Goal: Communication & Community: Connect with others

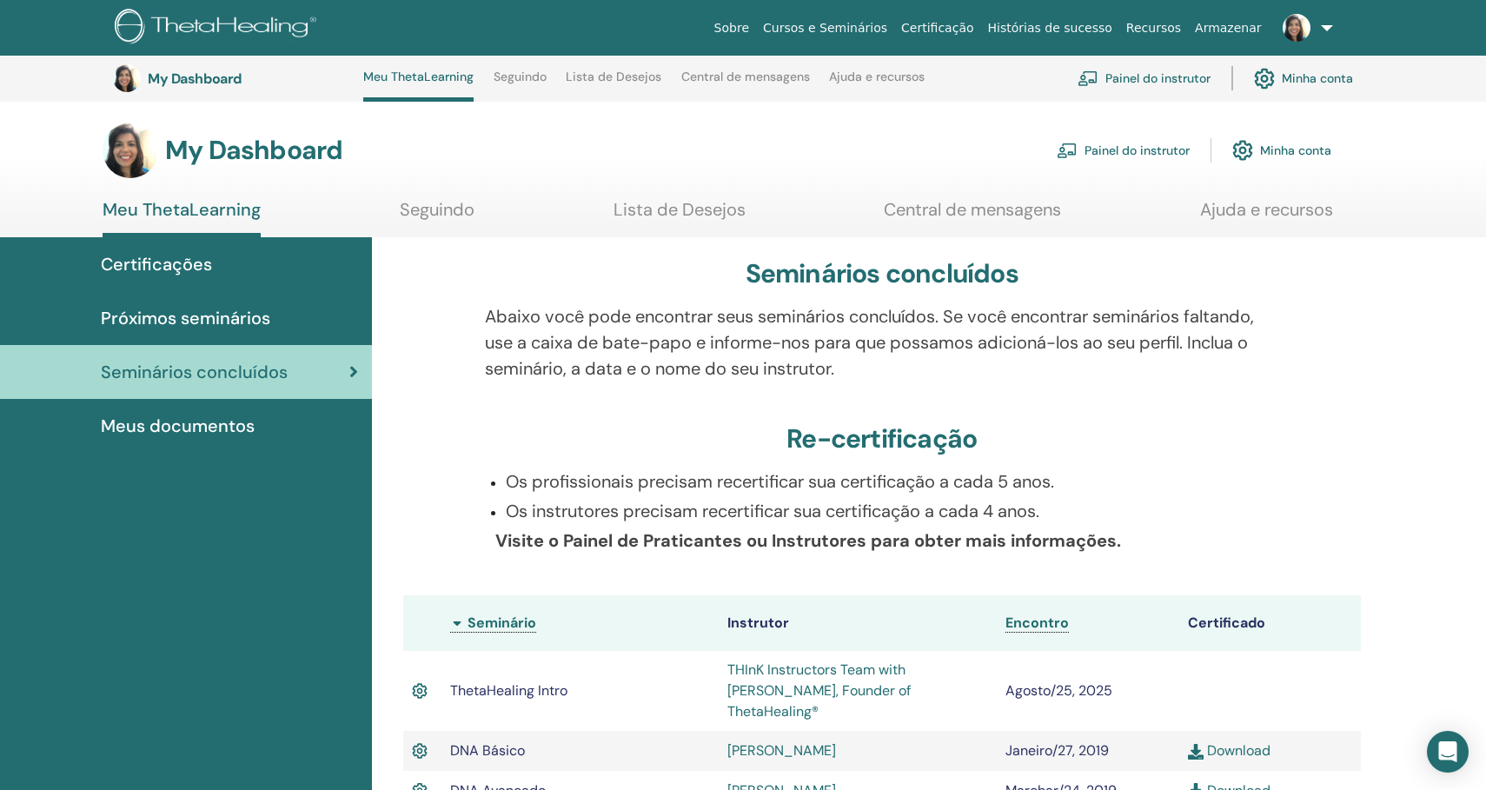
scroll to position [600, 0]
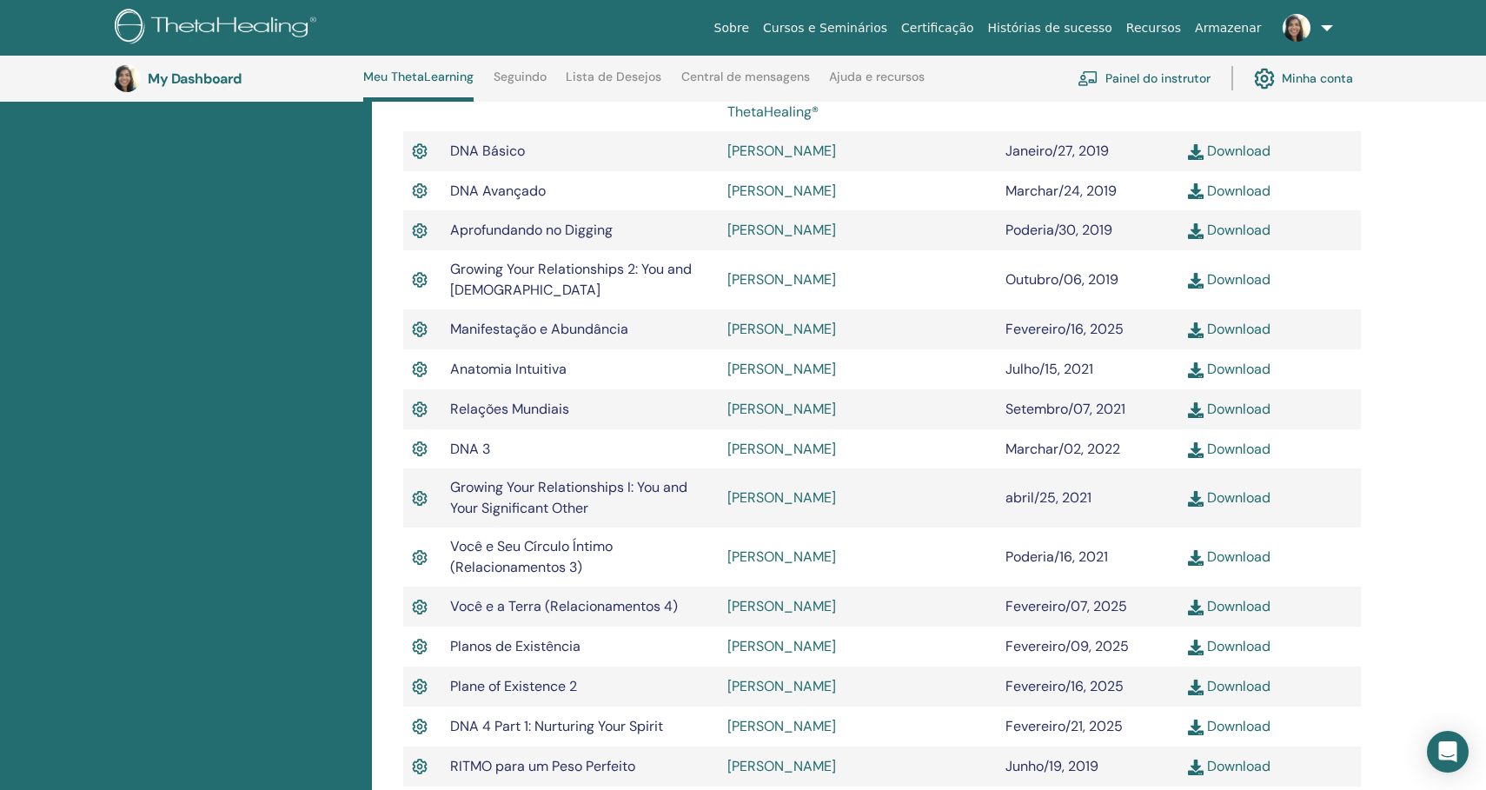
click at [1447, 257] on div "Seminários concluídos Abaixo você pode encontrar seus seminários concluídos. Se…" at bounding box center [929, 528] width 1115 height 1780
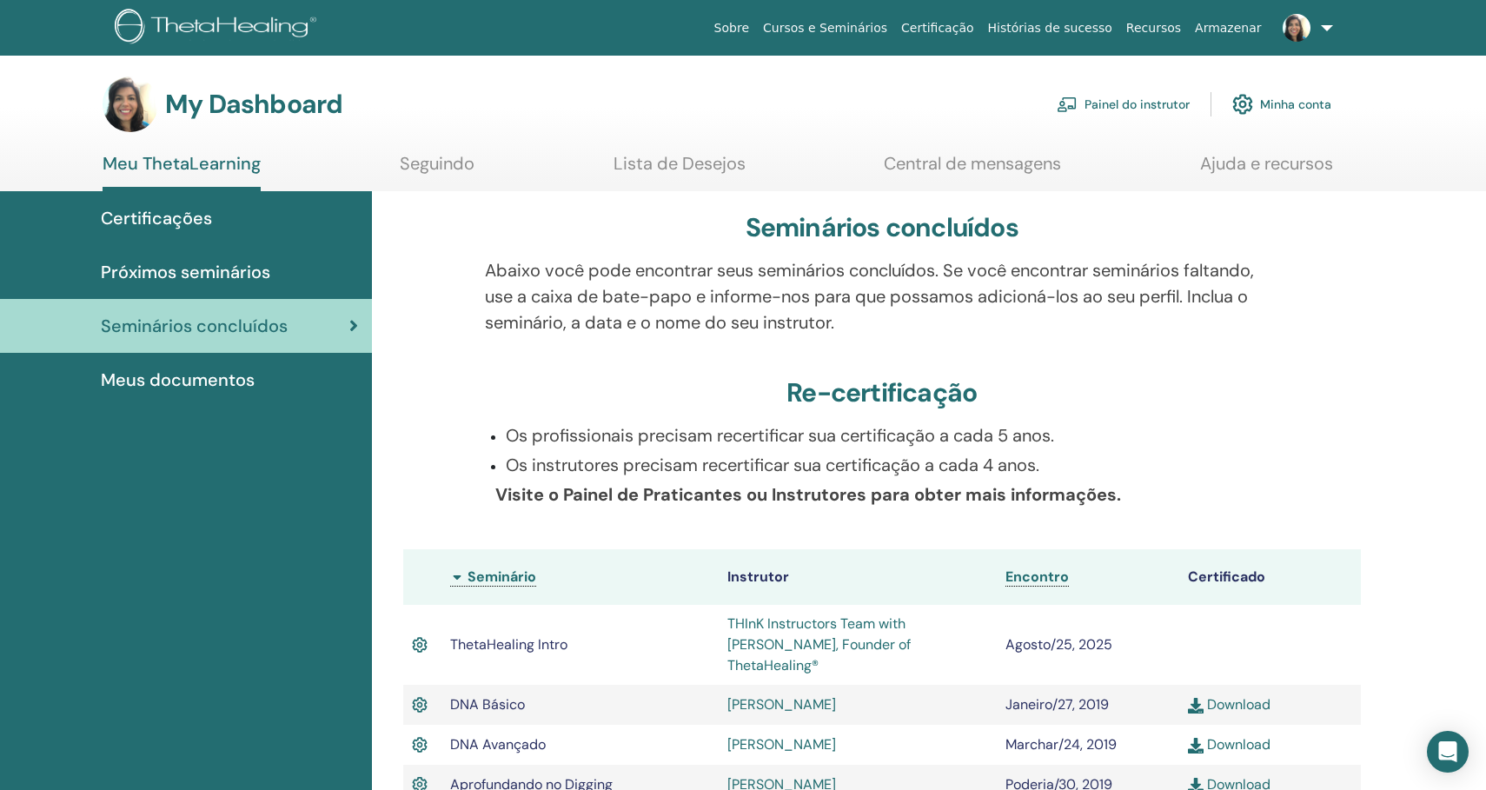
scroll to position [0, 0]
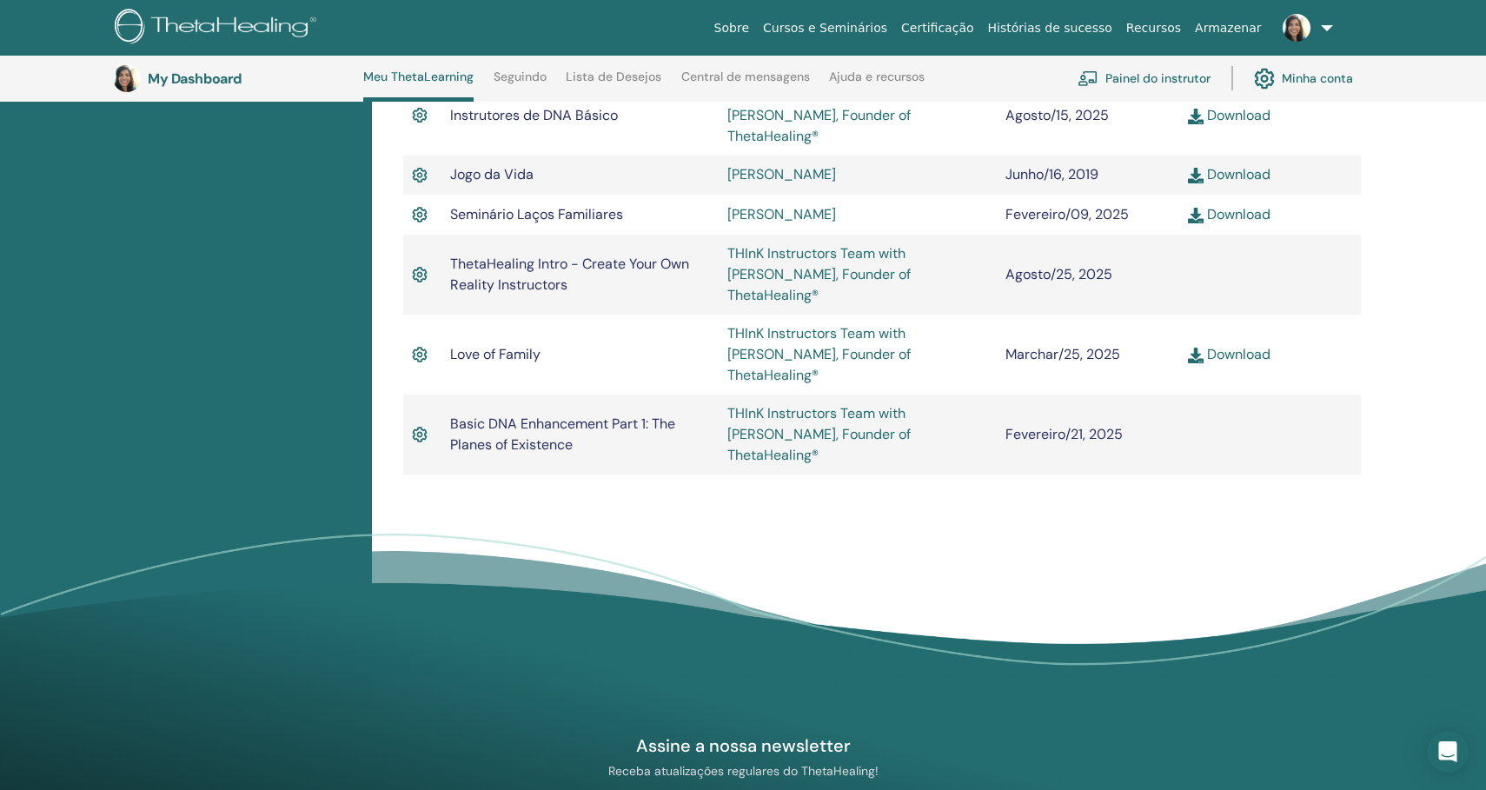
scroll to position [1308, 0]
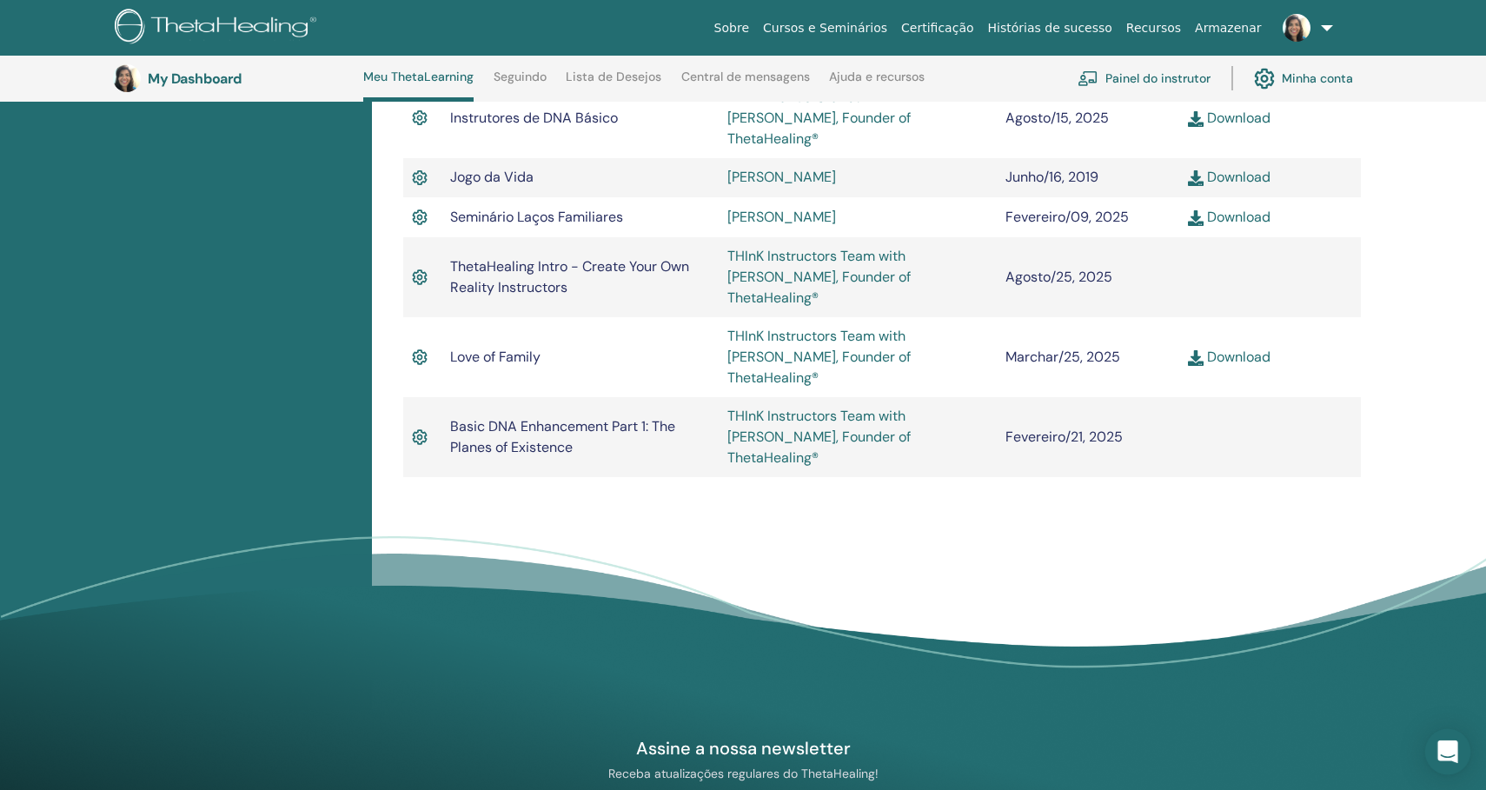
click at [1447, 739] on div "Open Intercom Messenger" at bounding box center [1448, 752] width 46 height 46
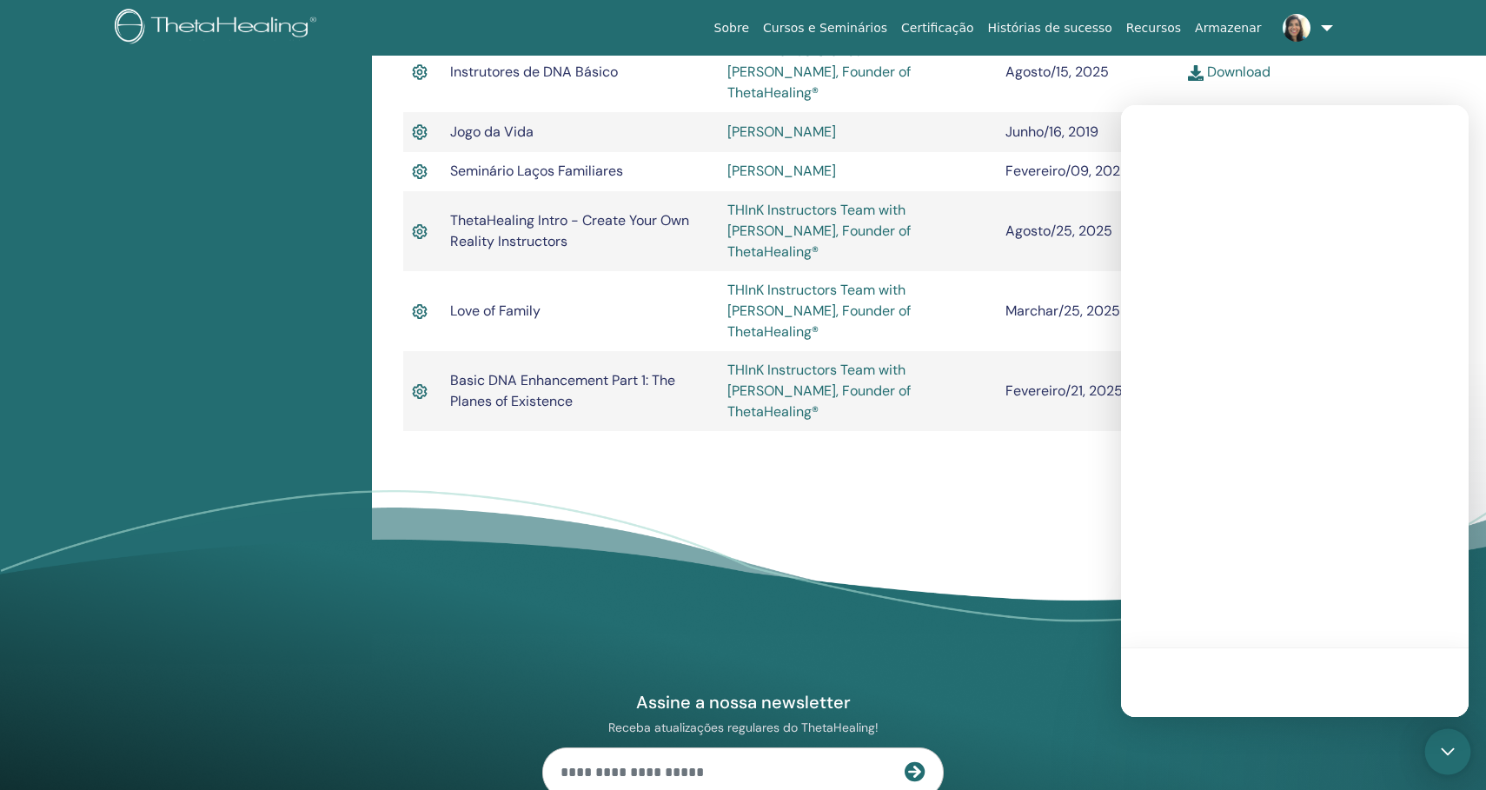
scroll to position [0, 0]
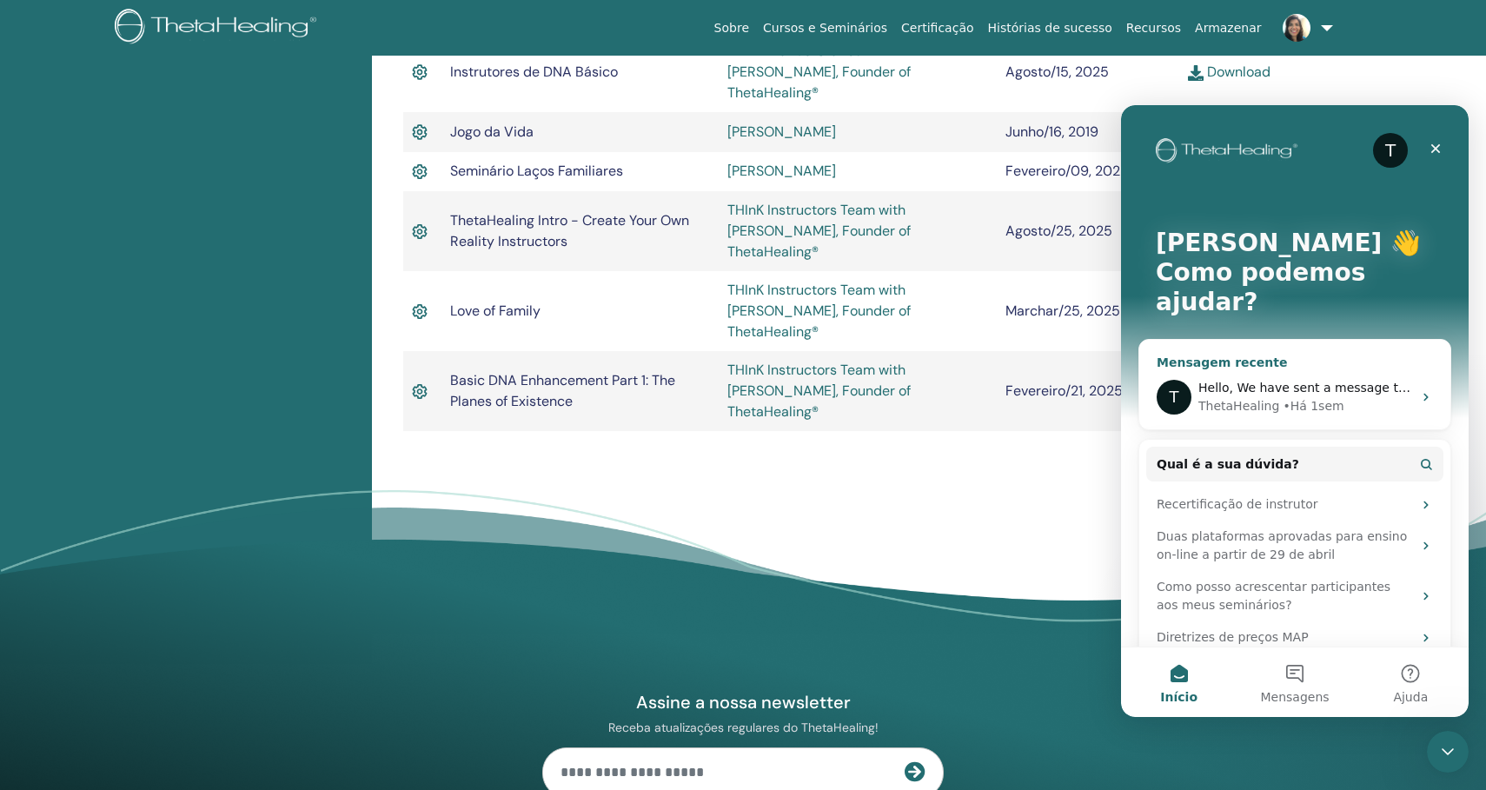
click at [1395, 397] on div "ThetaHealing • Há 1sem" at bounding box center [1305, 406] width 214 height 18
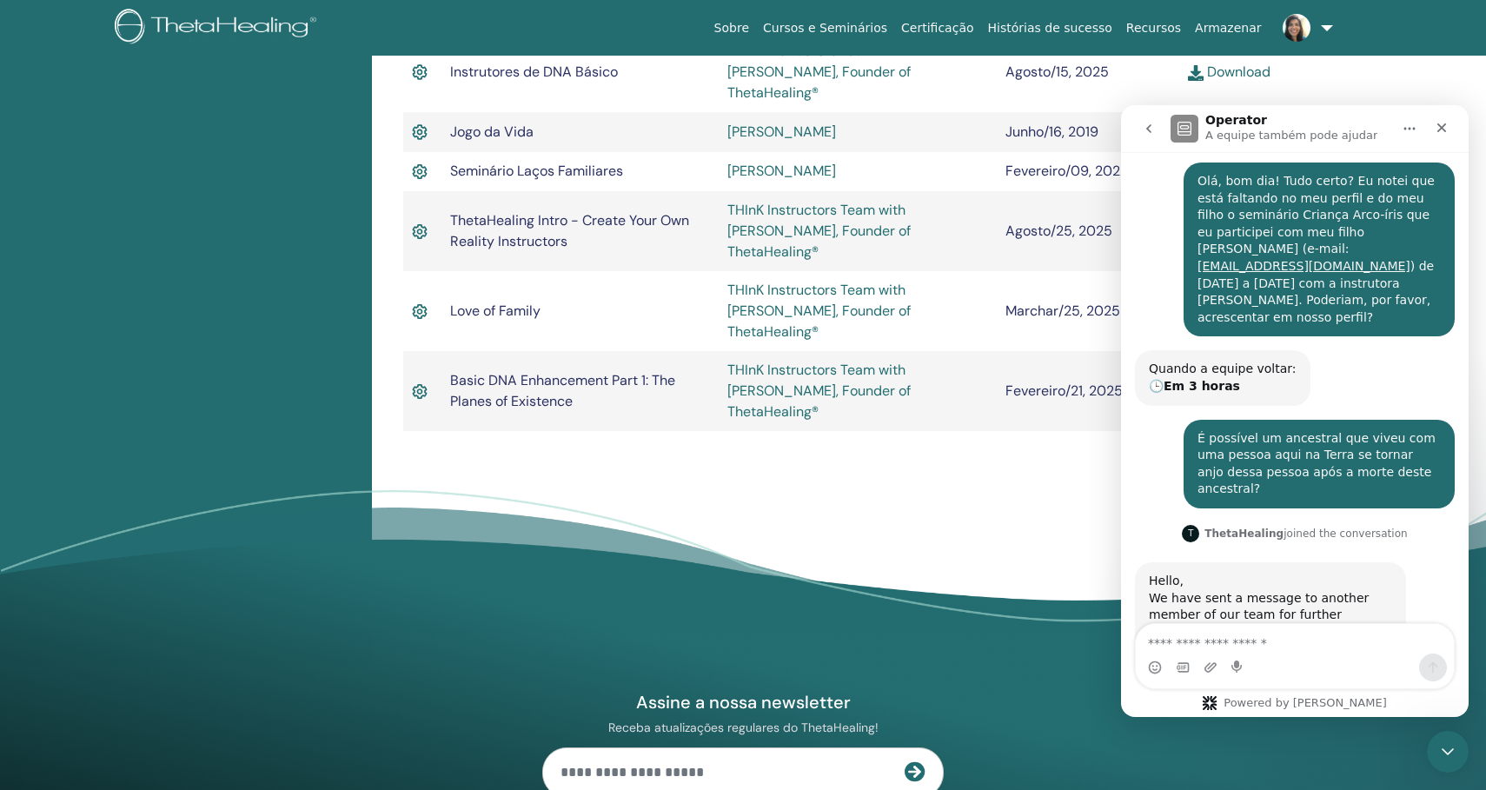
scroll to position [249, 0]
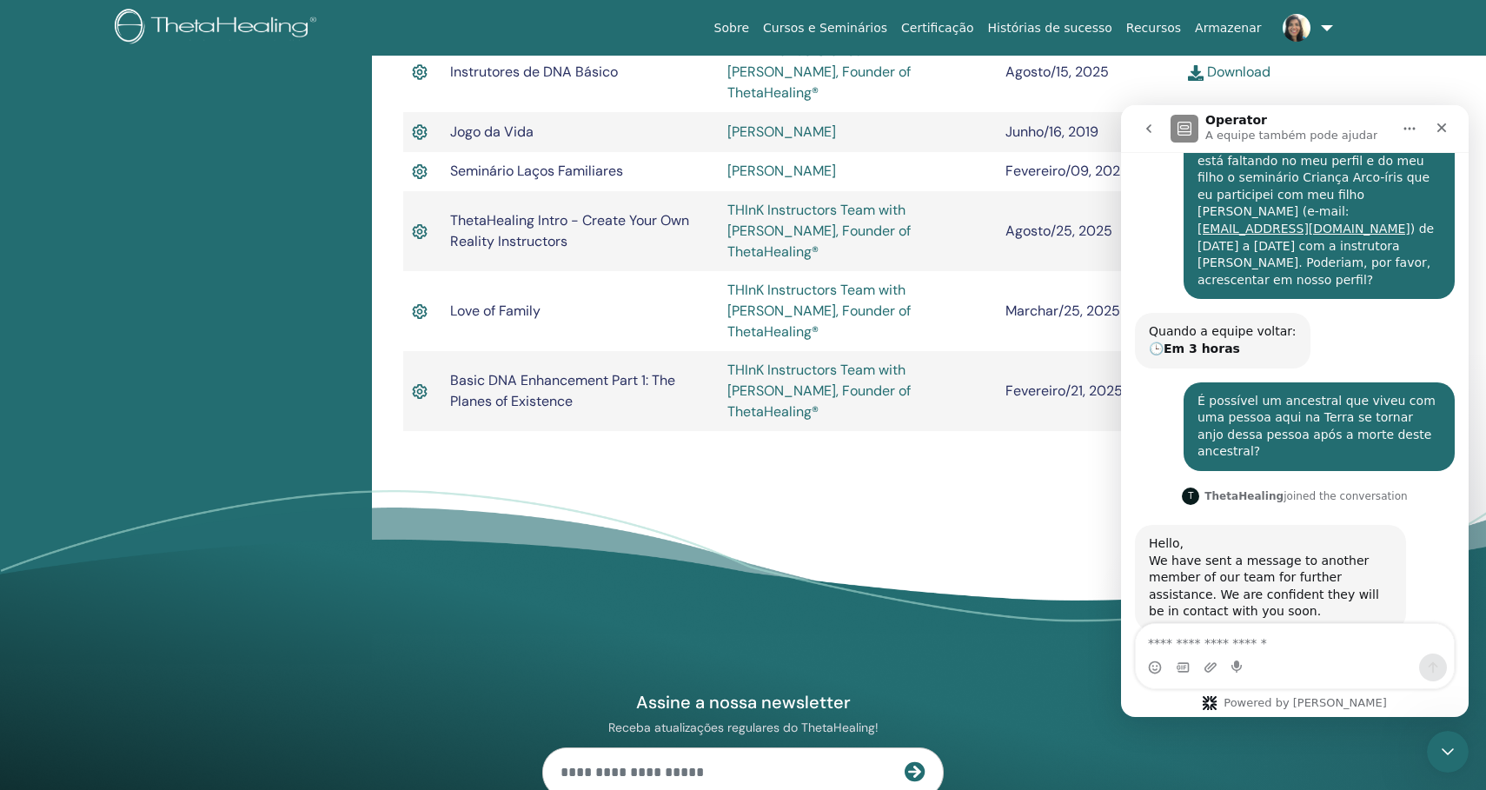
click at [1145, 132] on icon "go back" at bounding box center [1149, 129] width 14 height 14
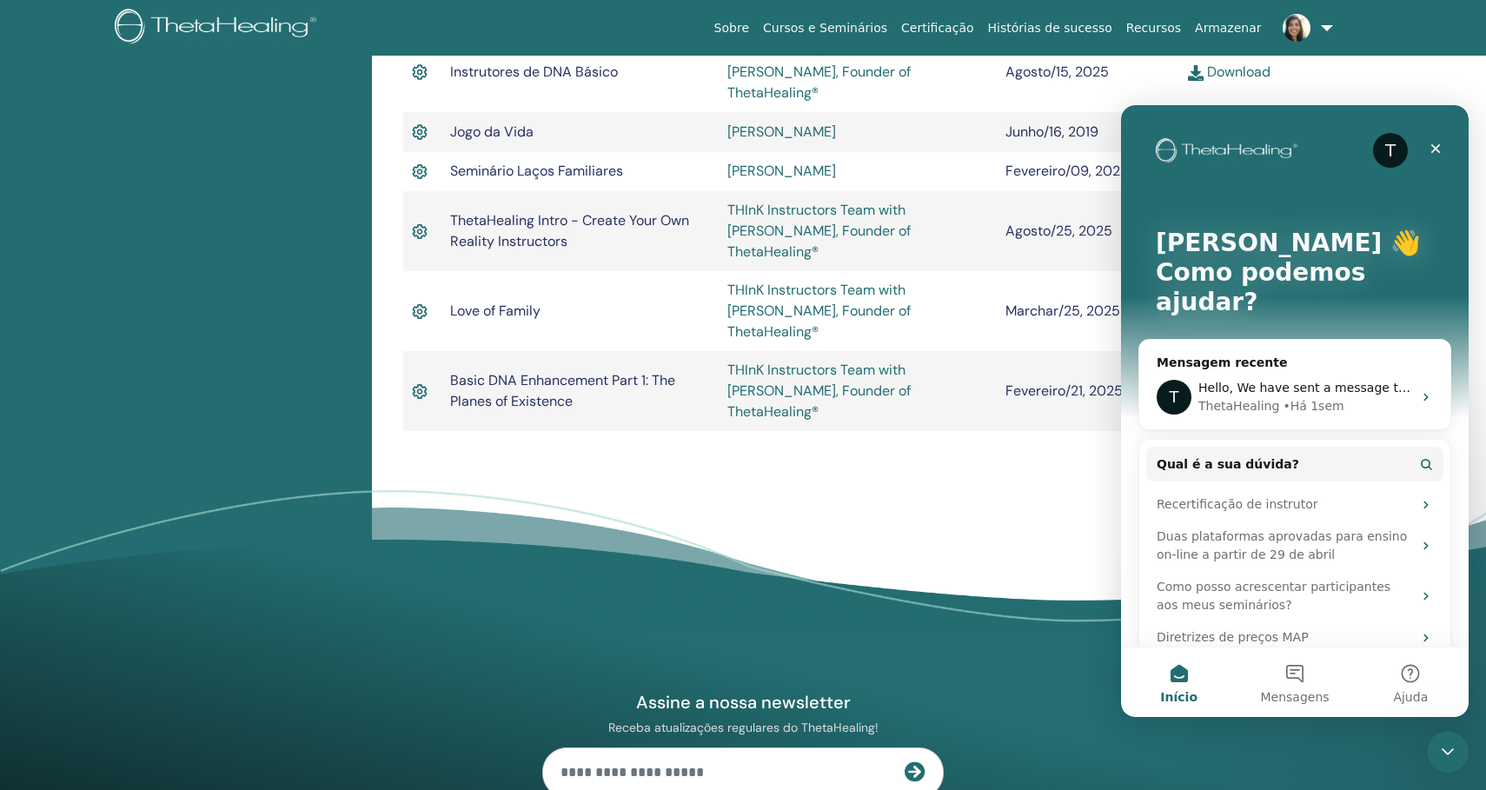
scroll to position [0, 0]
click at [1281, 495] on div "Recertificação de instrutor" at bounding box center [1283, 504] width 255 height 18
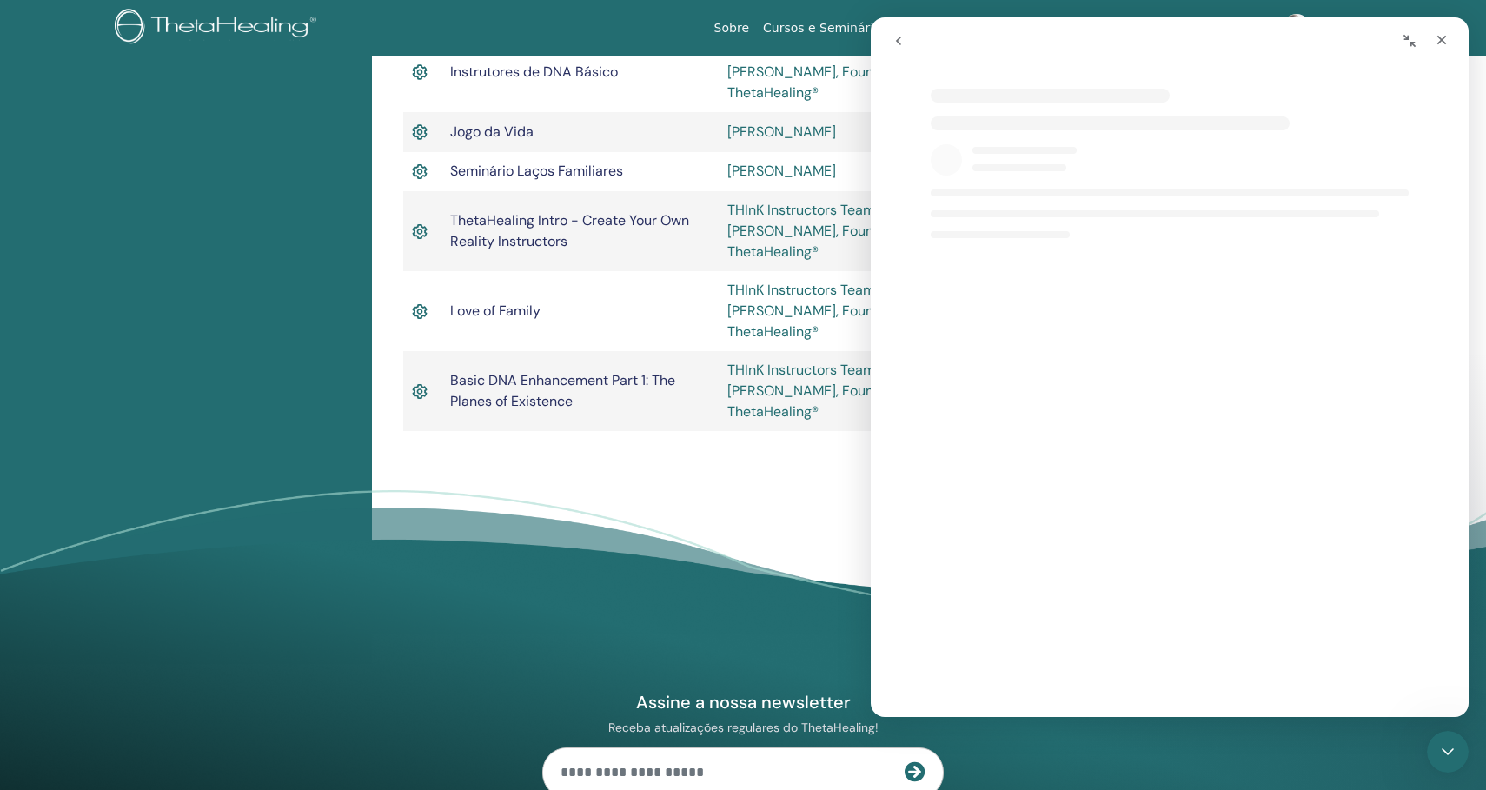
select select "**"
click at [1447, 35] on icon "Fechar" at bounding box center [1441, 40] width 14 height 14
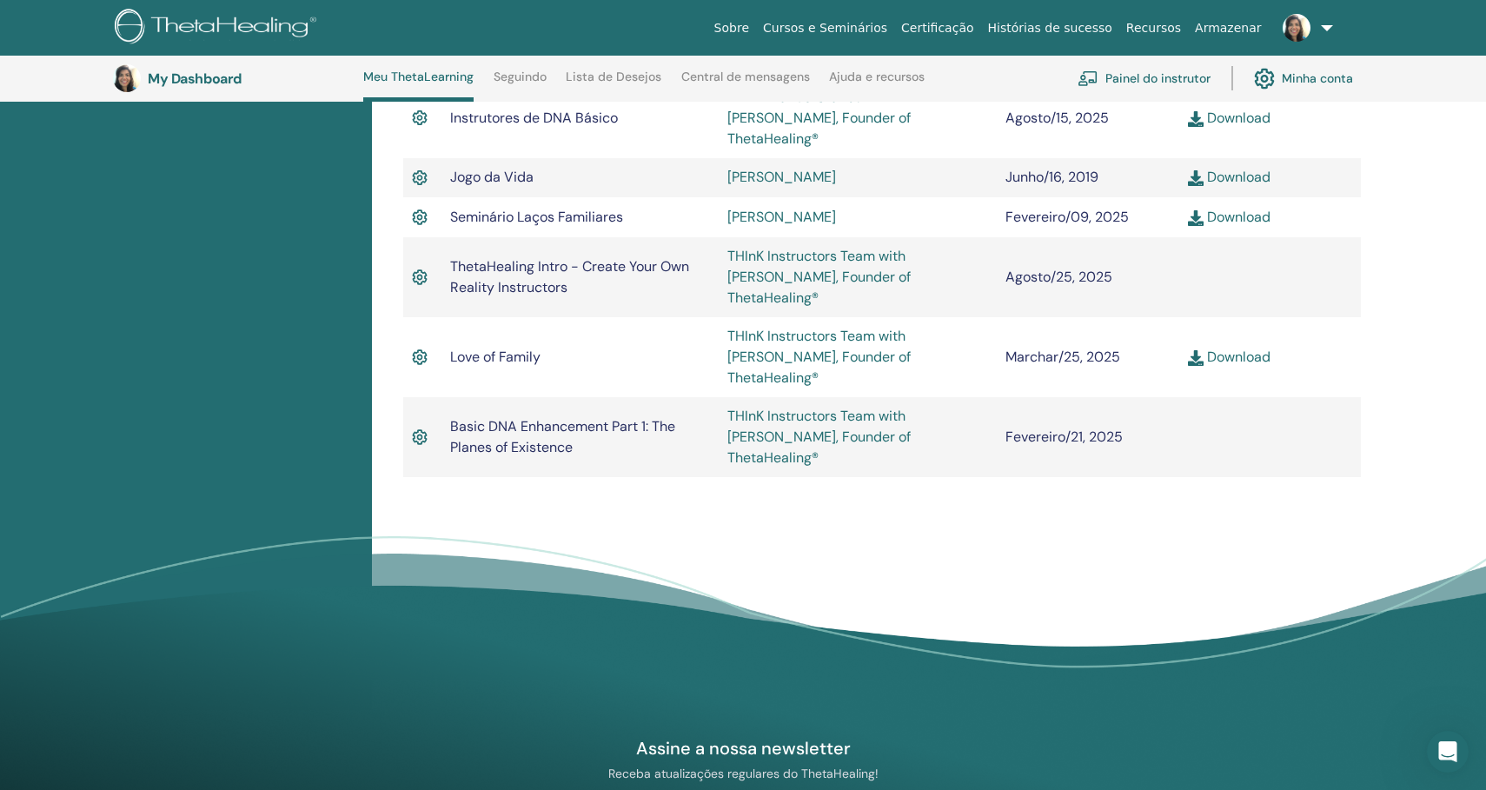
select select "**"
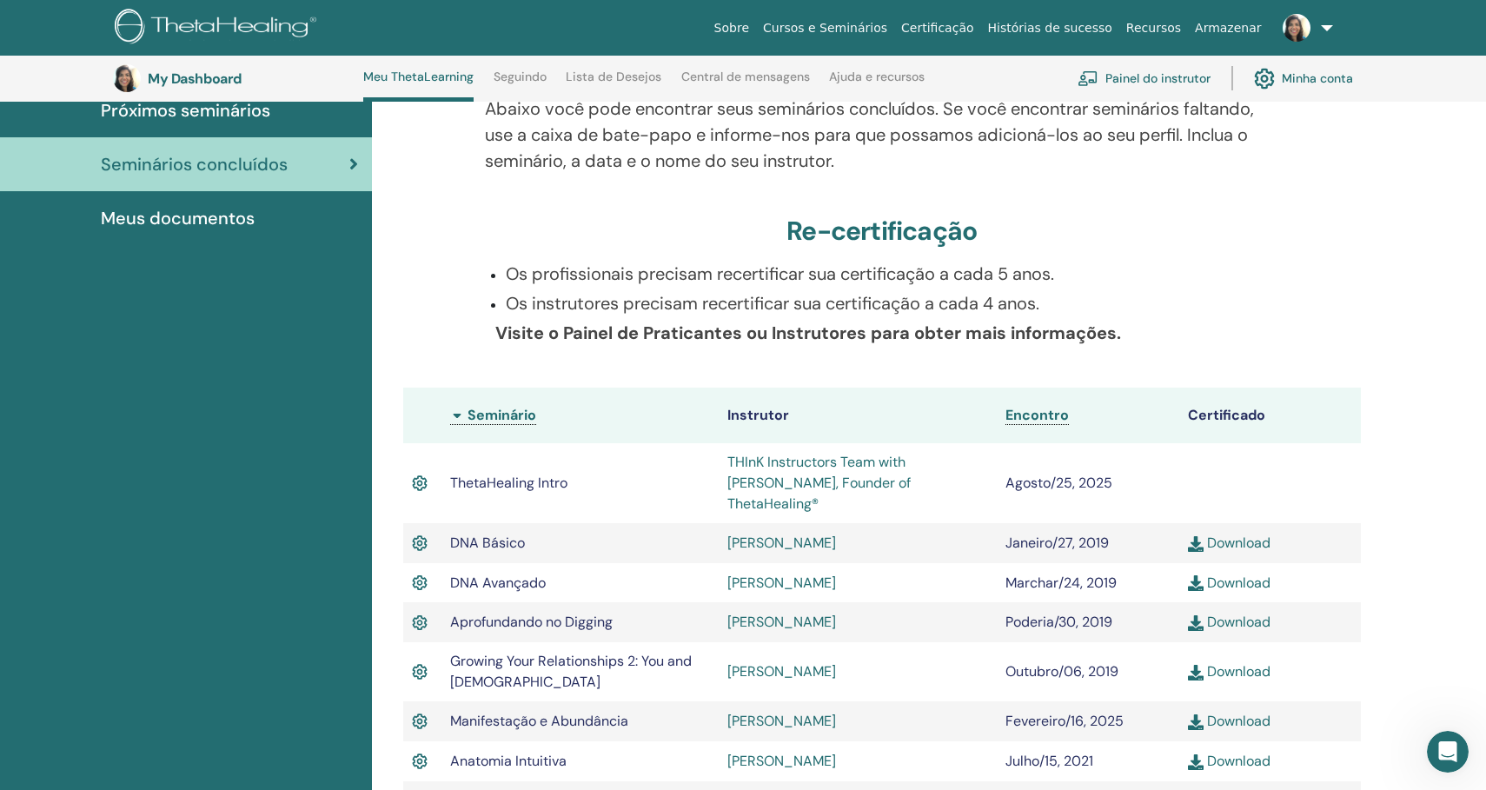
scroll to position [243, 0]
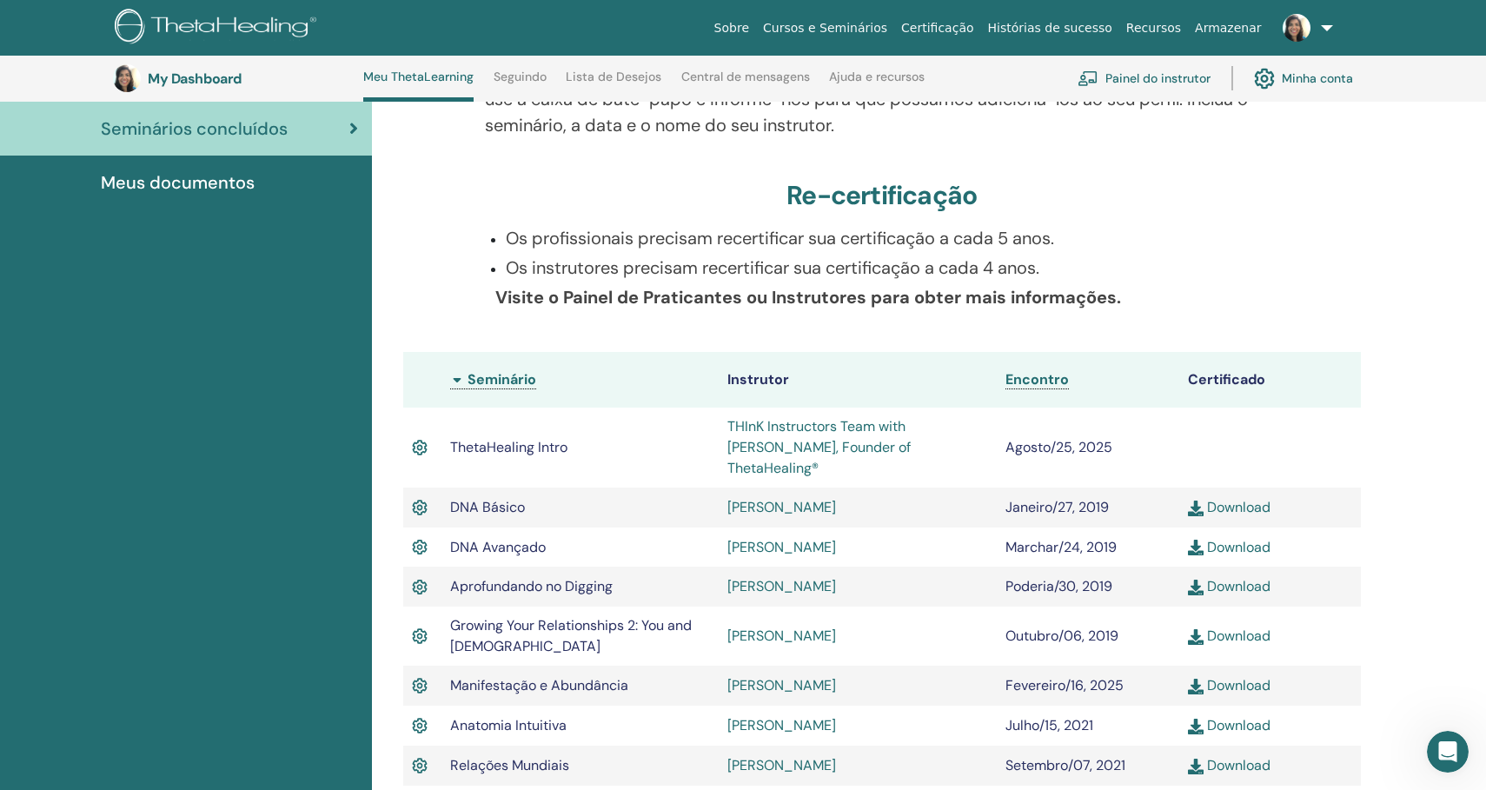
click at [717, 75] on link "Central de mensagens" at bounding box center [745, 84] width 129 height 28
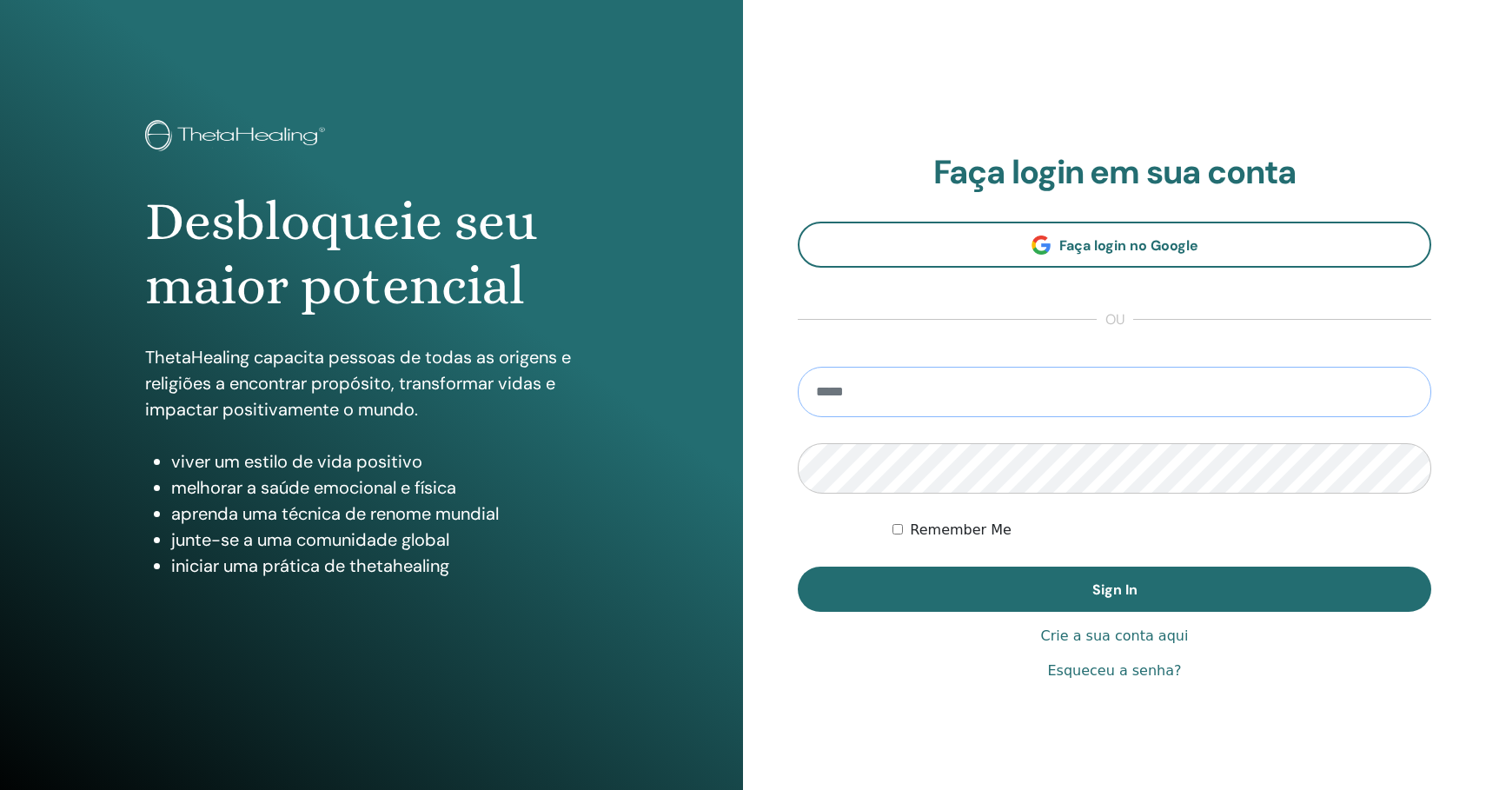
type input "**********"
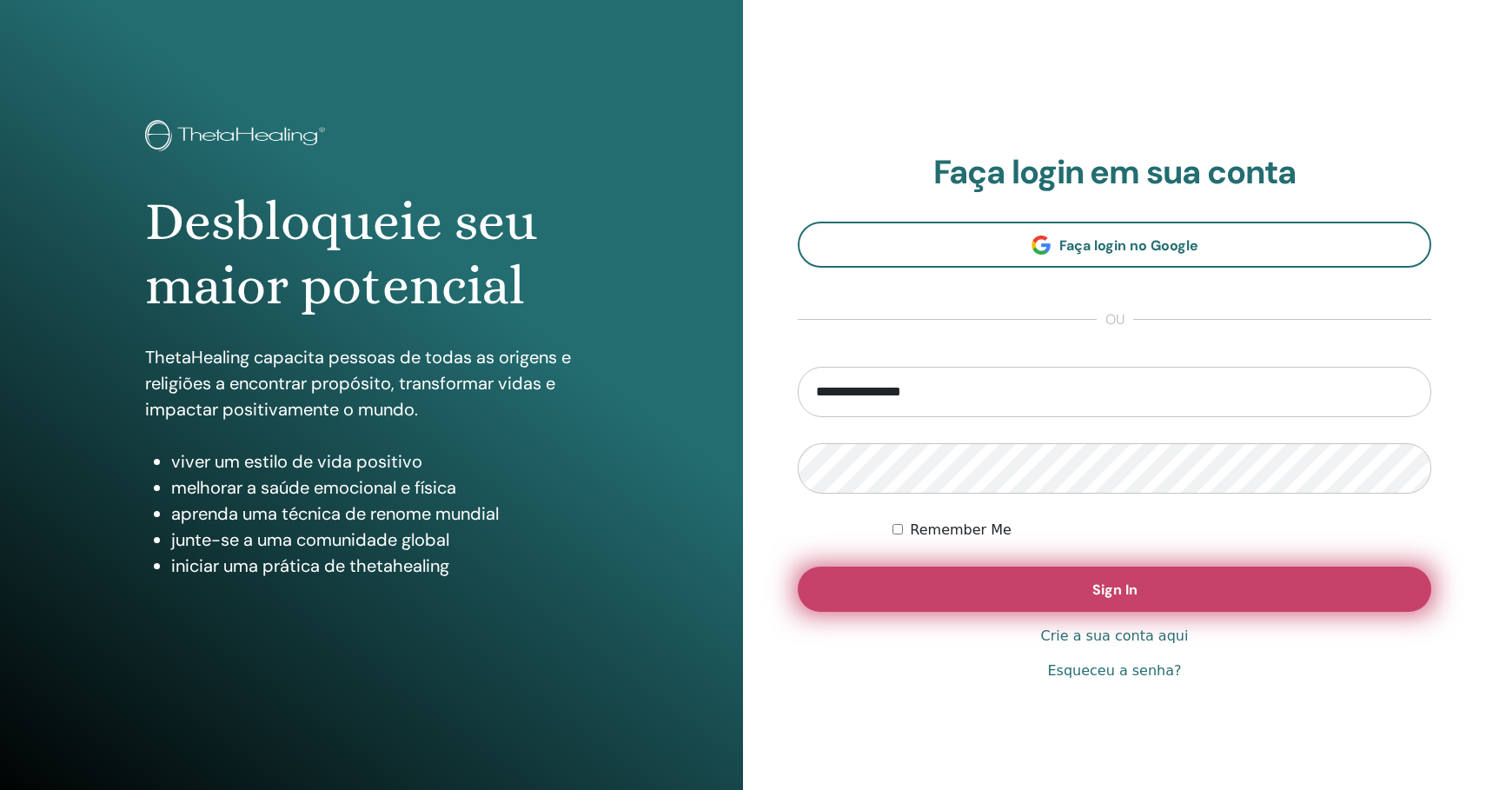
click at [1056, 594] on button "Sign In" at bounding box center [1114, 588] width 633 height 45
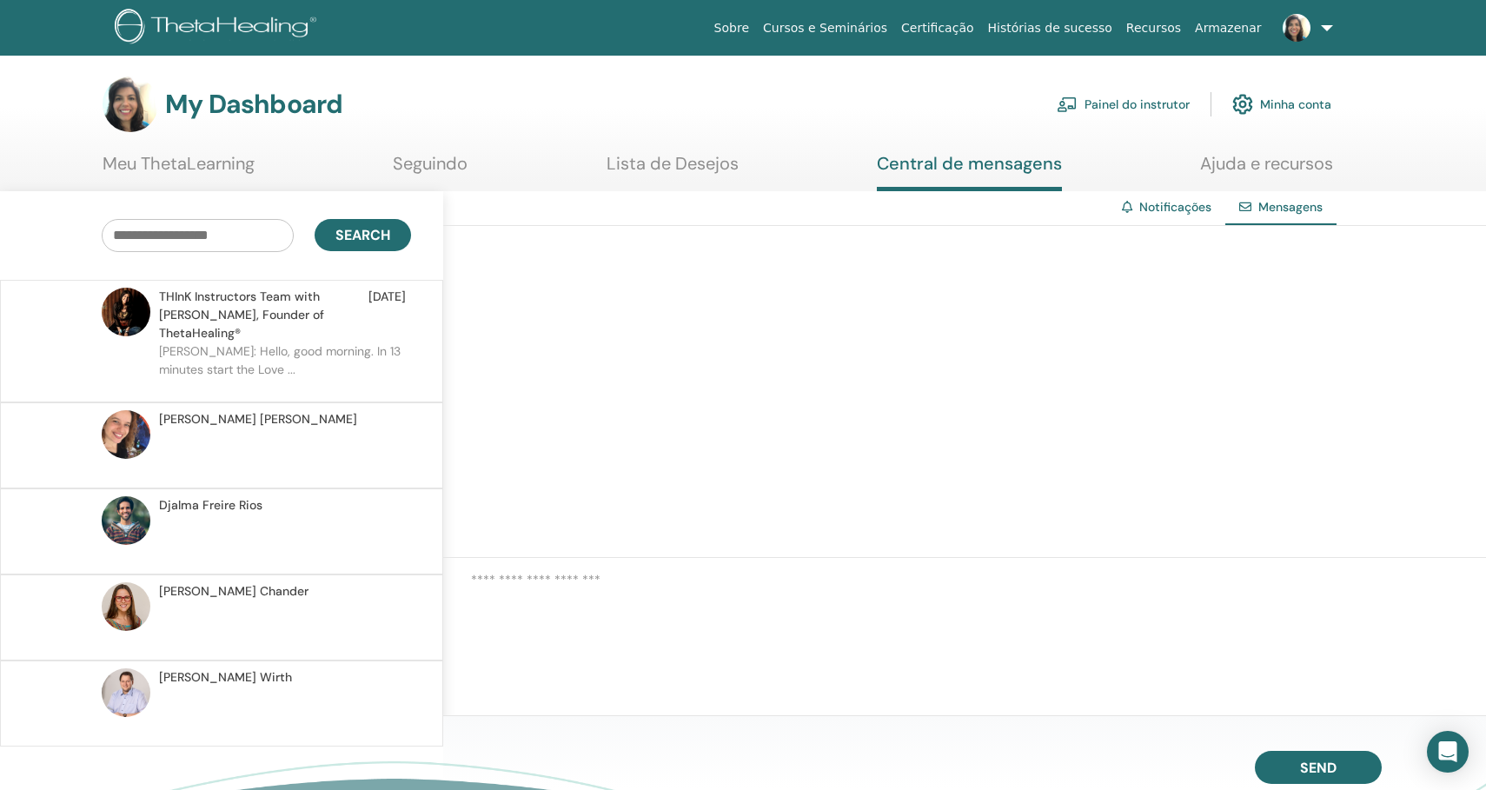
click at [354, 354] on p "[PERSON_NAME]: Hello, good morning. In 13 minutes start the Love ..." at bounding box center [285, 368] width 252 height 52
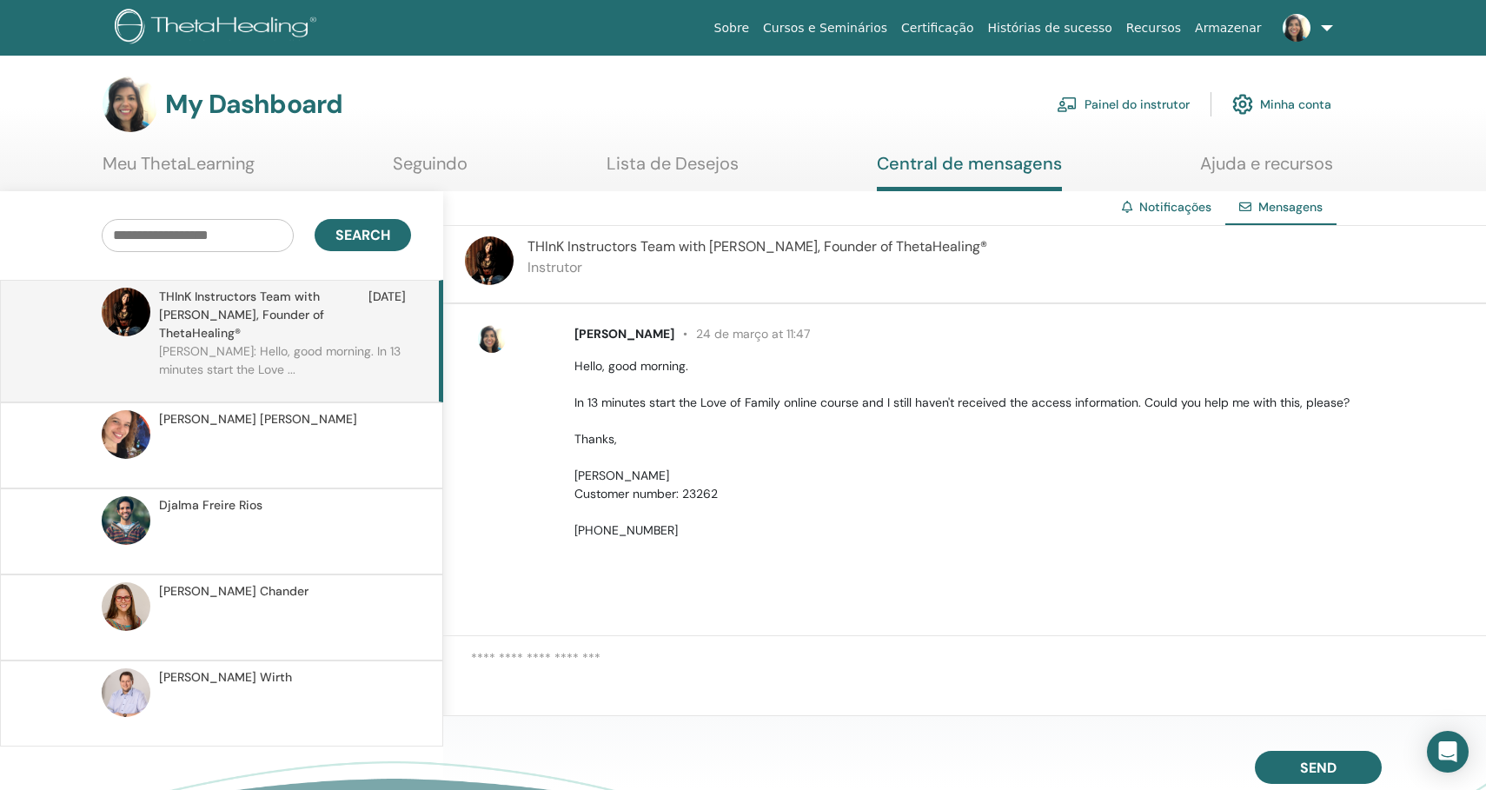
click at [1291, 207] on span "Mensagens" at bounding box center [1290, 207] width 64 height 16
click at [1150, 194] on div "Notificações" at bounding box center [1166, 207] width 117 height 32
click at [1151, 213] on link "Notificações" at bounding box center [1175, 207] width 72 height 16
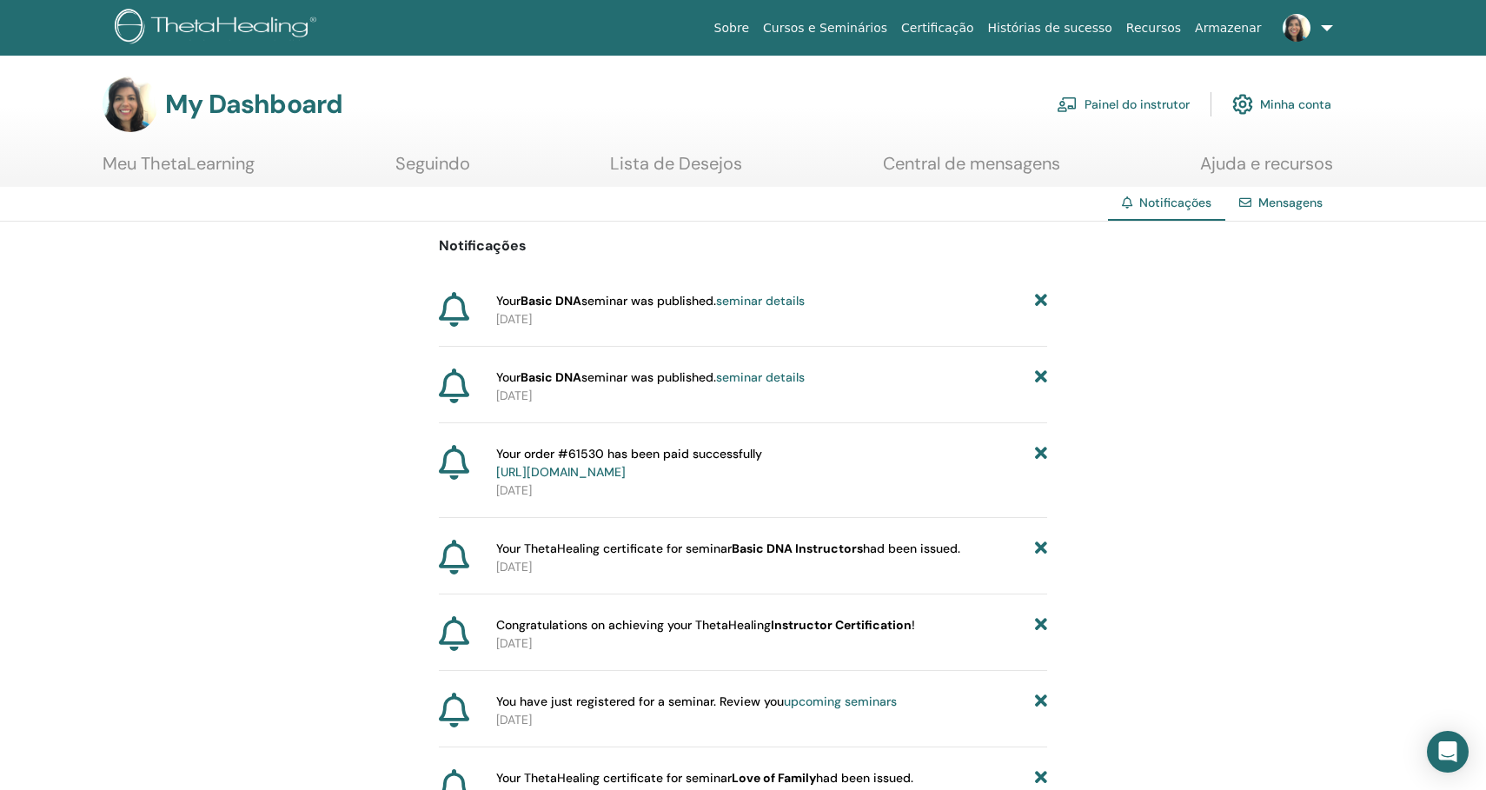
click at [210, 145] on section "My Dashboard Painel do instrutor Minha conta Meu ThetaLearning Seguindo" at bounding box center [743, 131] width 1486 height 110
click at [214, 161] on link "Meu ThetaLearning" at bounding box center [179, 170] width 152 height 34
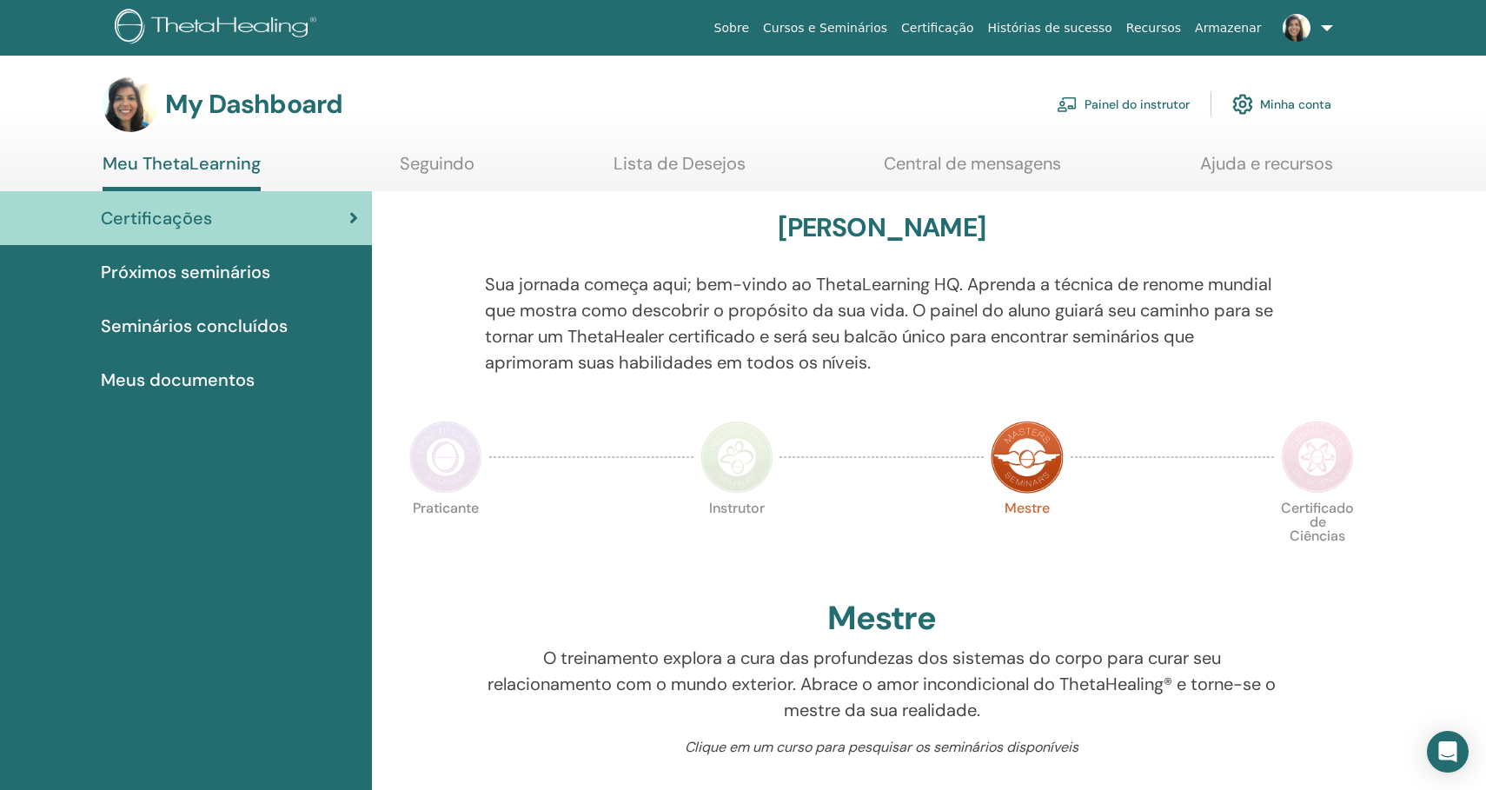
click at [205, 327] on span "Seminários concluídos" at bounding box center [194, 326] width 187 height 26
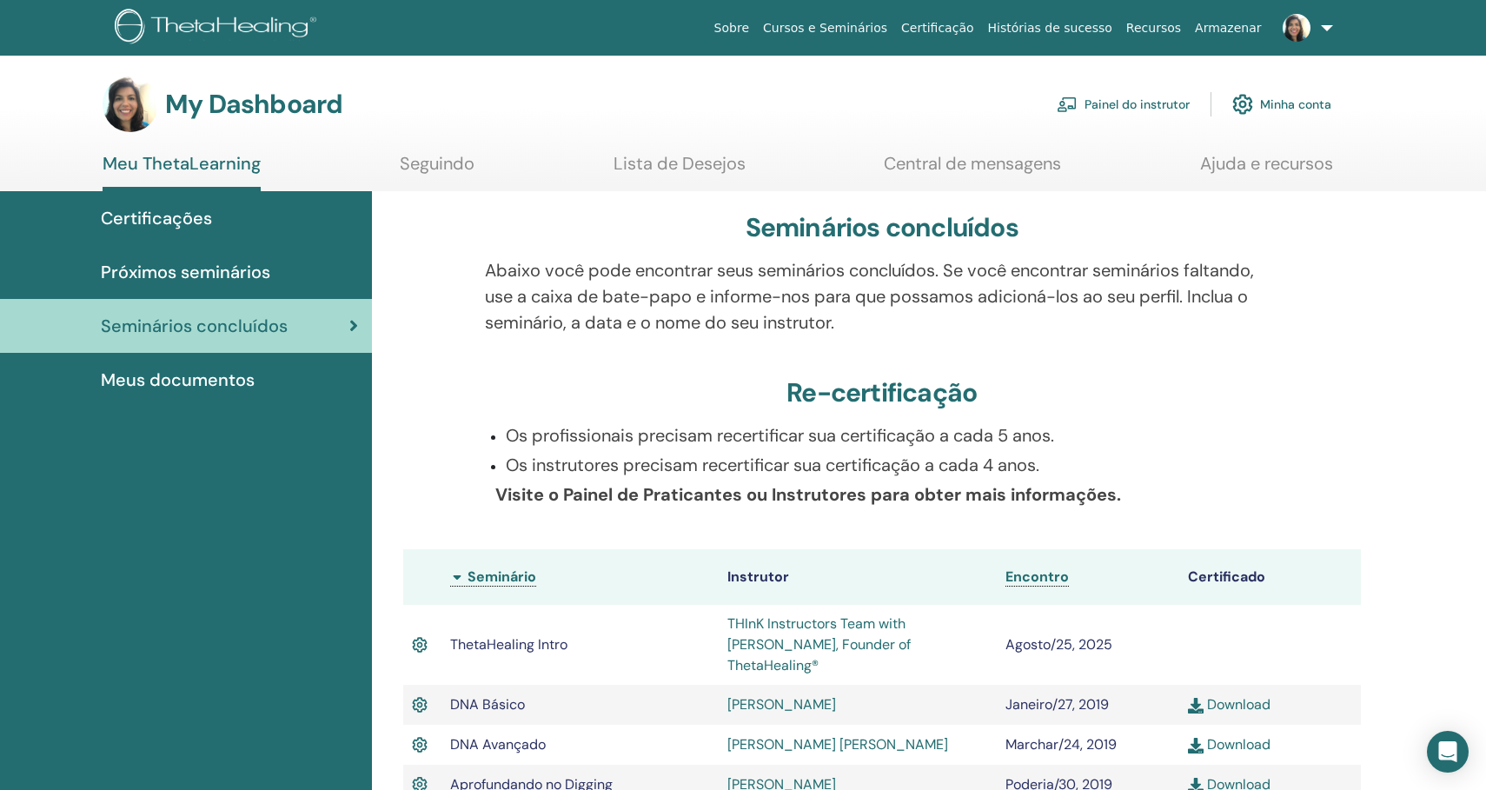
click at [1315, 388] on div "Re-certificação" at bounding box center [882, 396] width 958 height 38
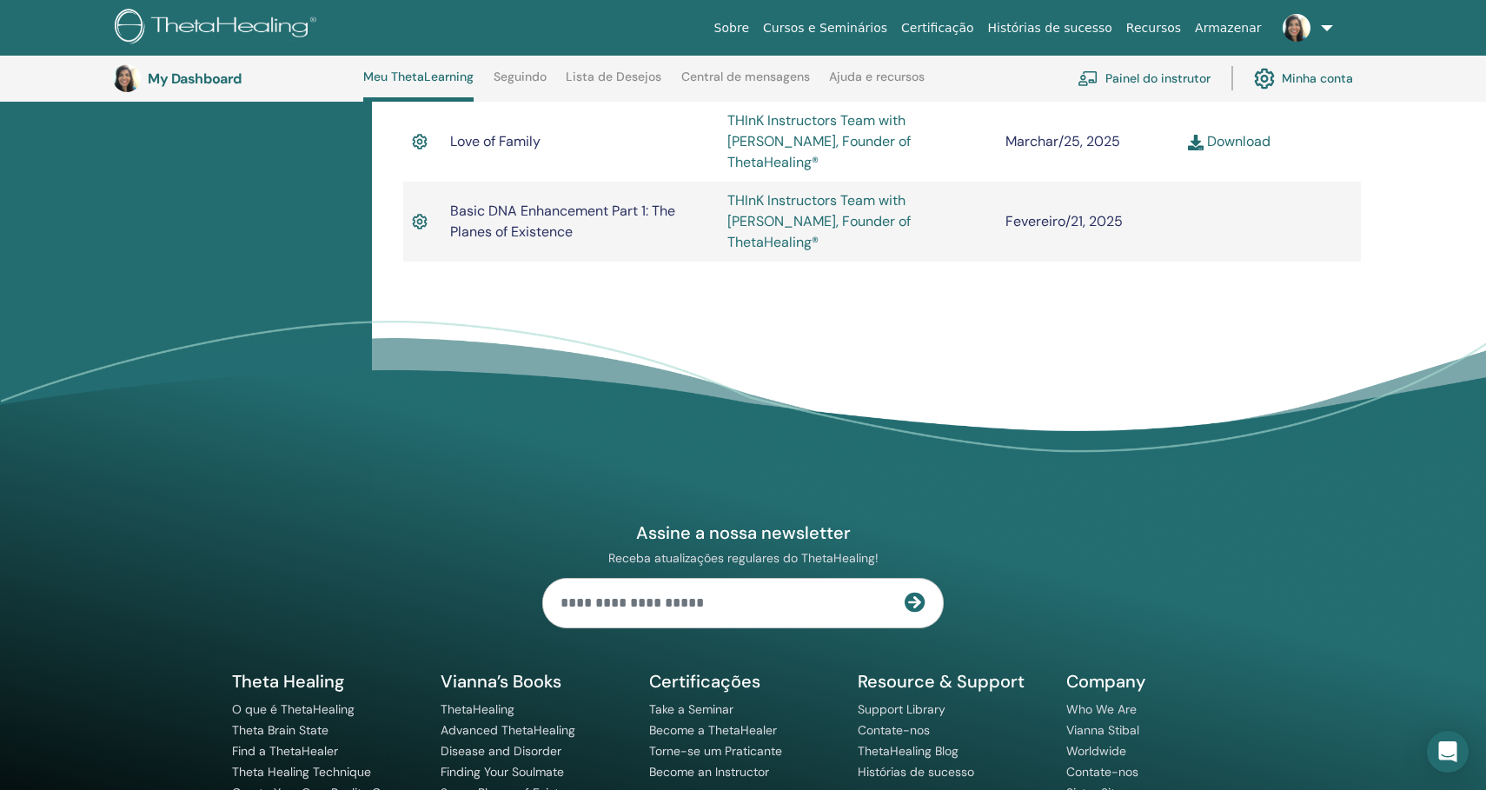
scroll to position [1522, 0]
click at [918, 723] on link "Contate-nos" at bounding box center [894, 731] width 72 height 16
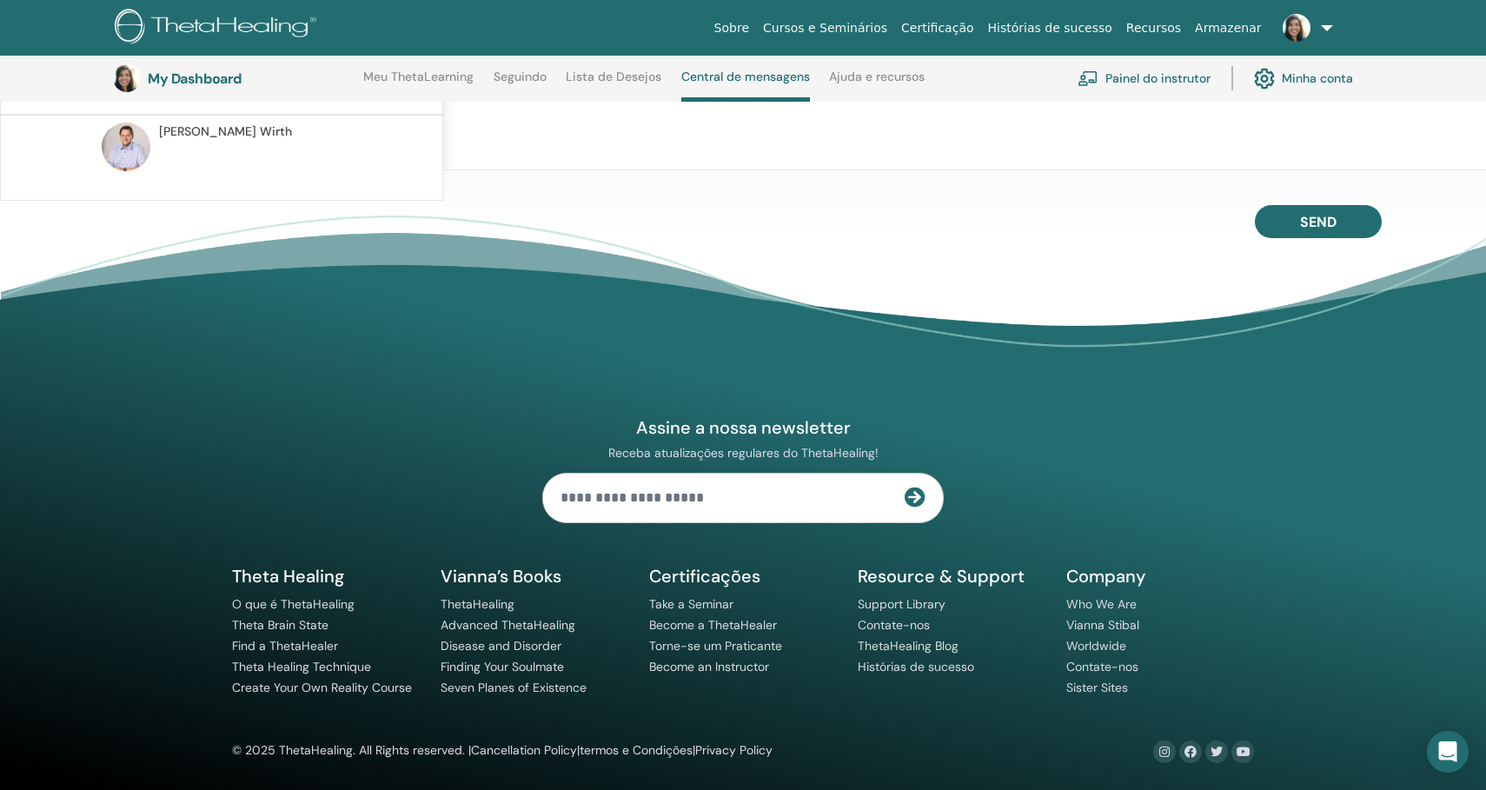
scroll to position [587, 0]
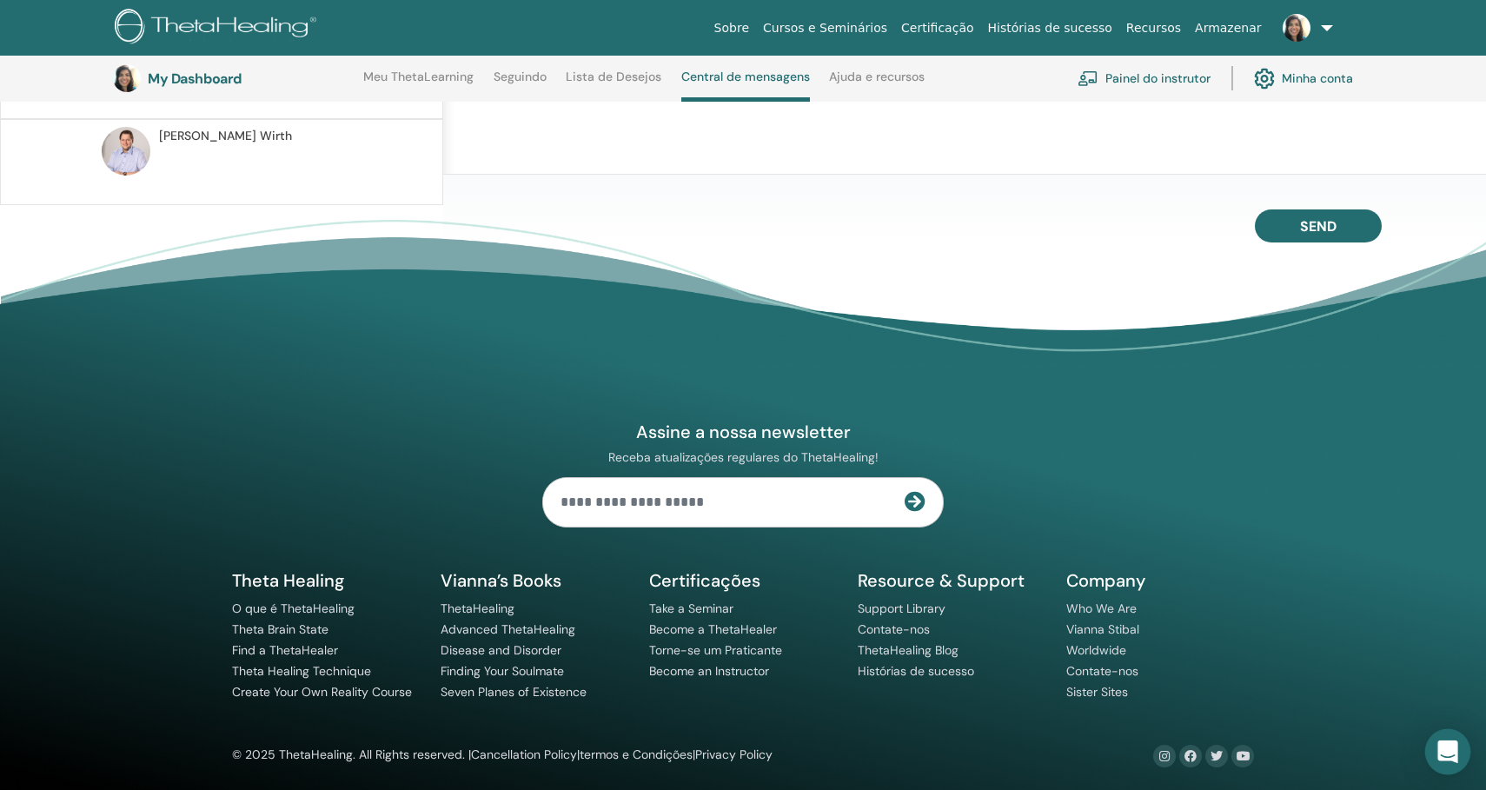
click at [1452, 741] on div "Open Intercom Messenger" at bounding box center [1448, 752] width 46 height 46
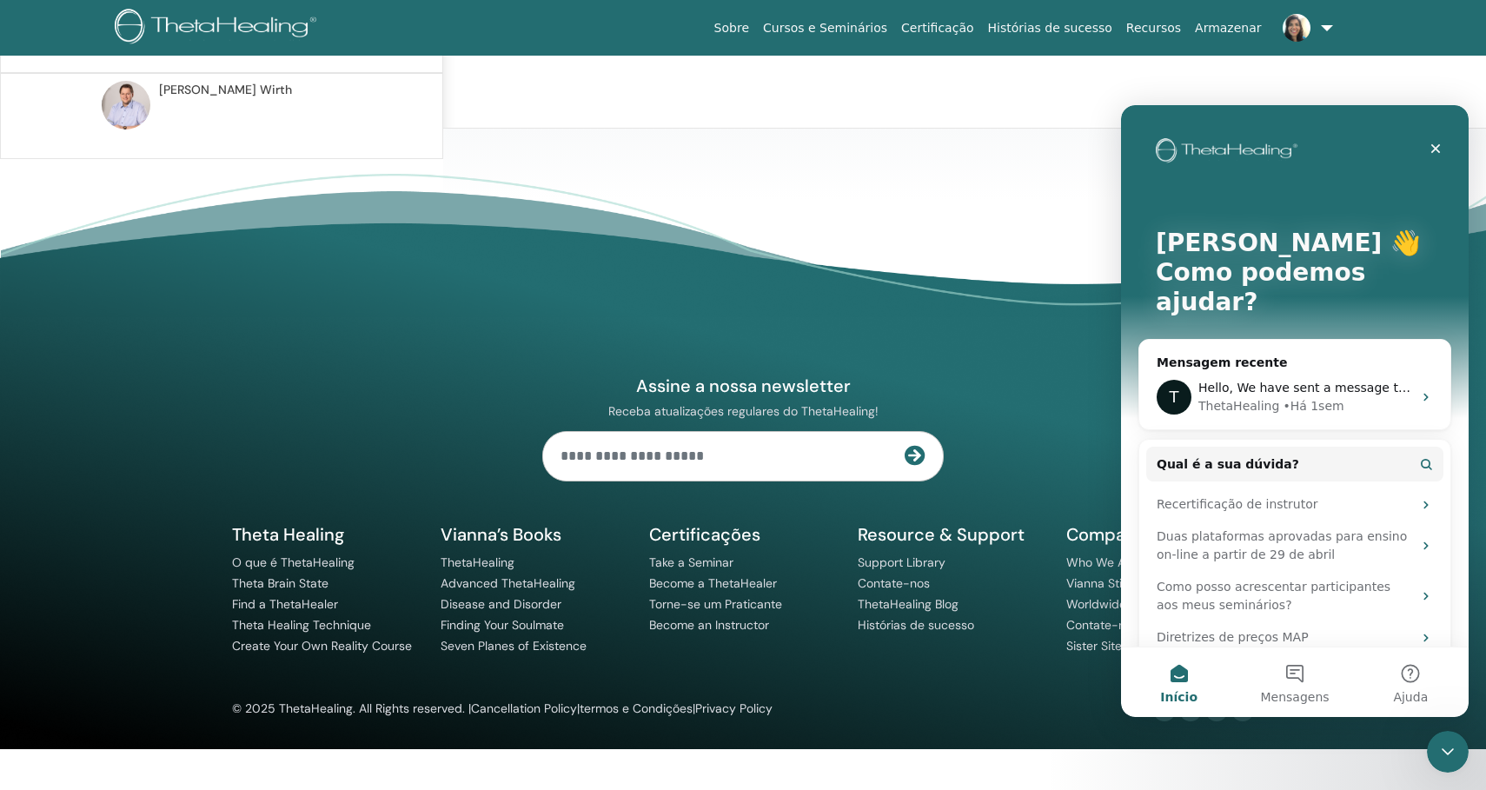
scroll to position [0, 0]
click at [1419, 390] on icon "Messenger da Intercom" at bounding box center [1426, 397] width 14 height 14
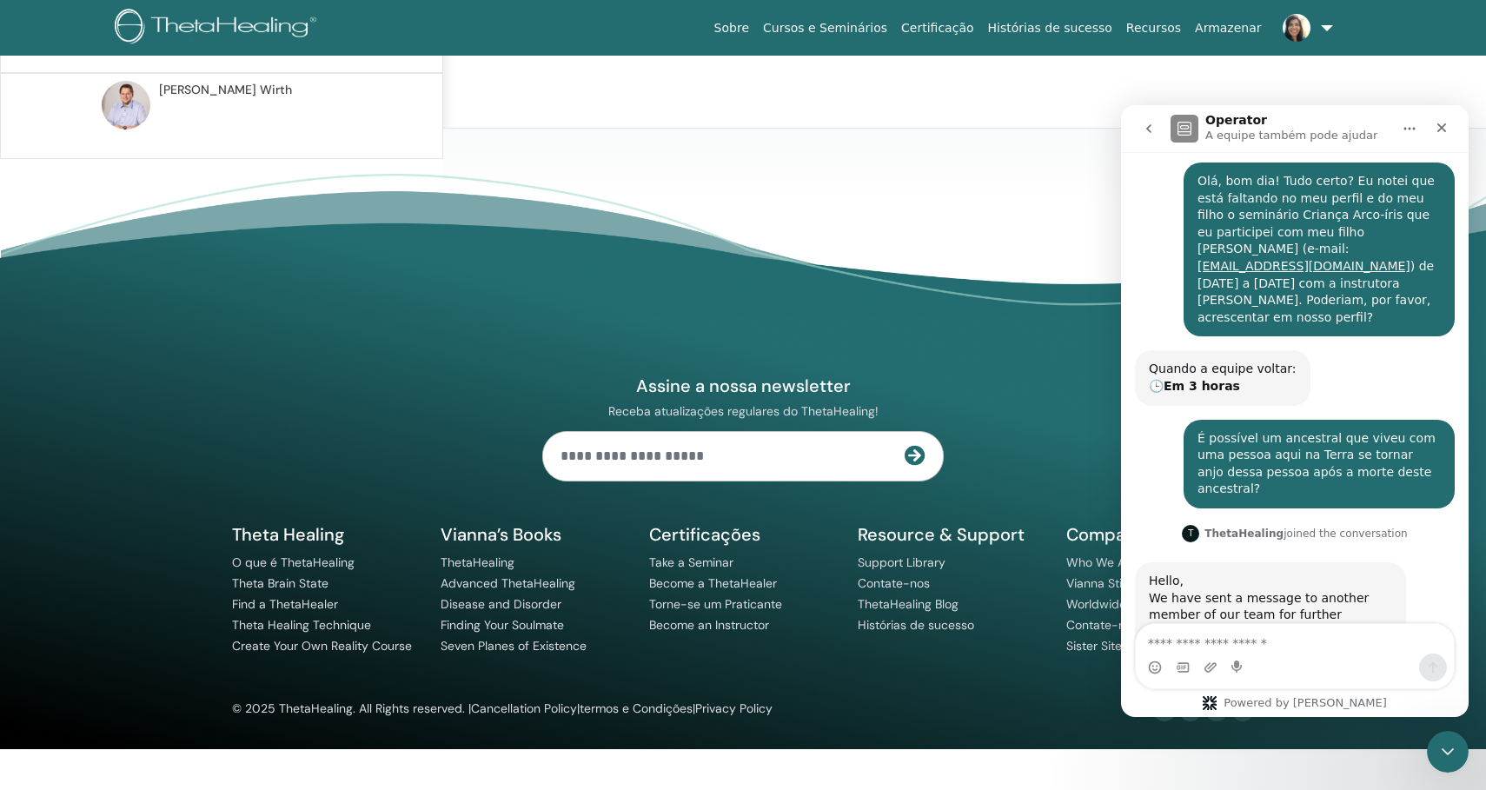
scroll to position [249, 0]
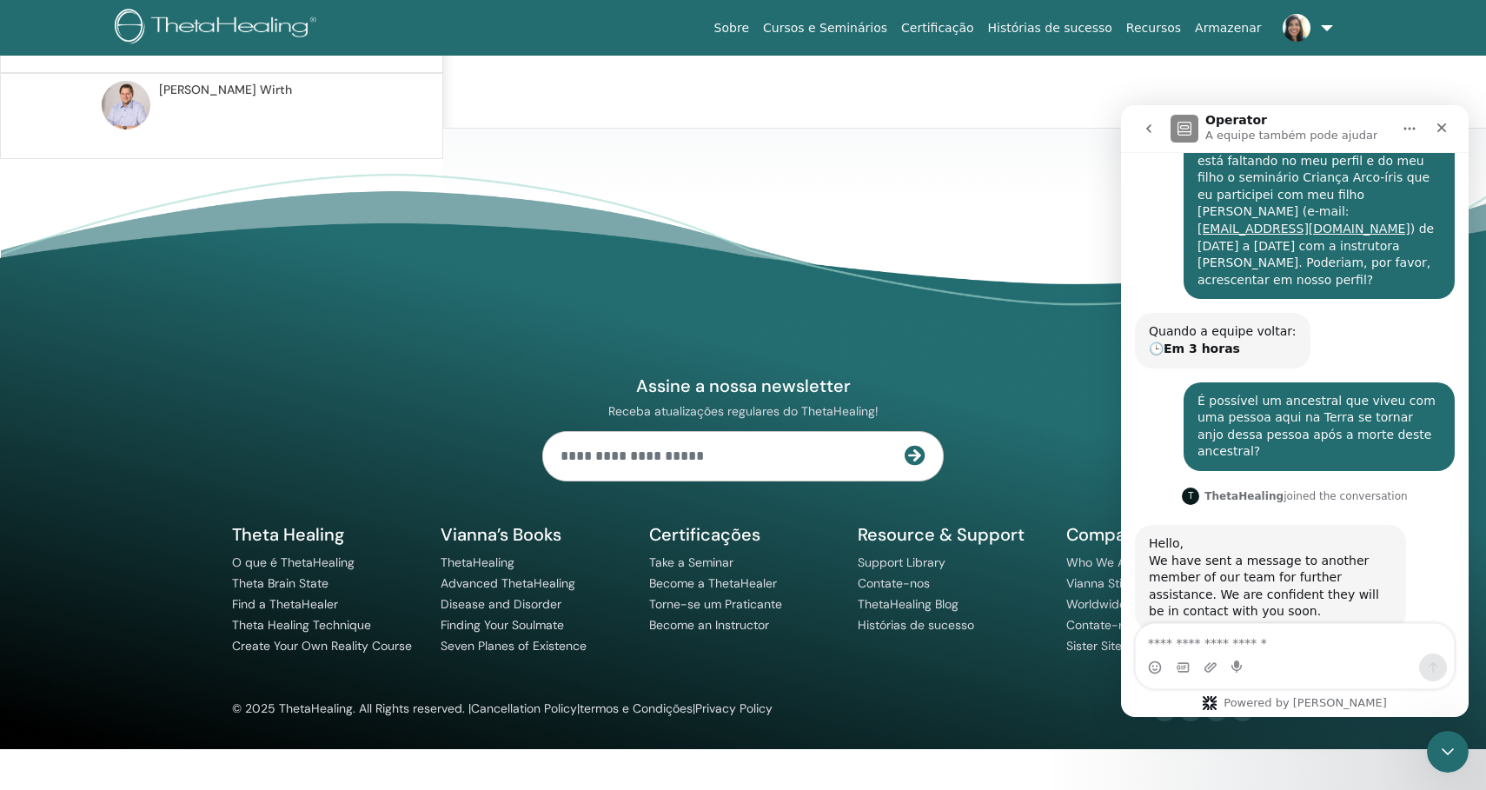
click at [1415, 322] on div "Quando a equipe voltar: 🕒 Em 3 horas Operator • Há 1sem" at bounding box center [1295, 347] width 320 height 69
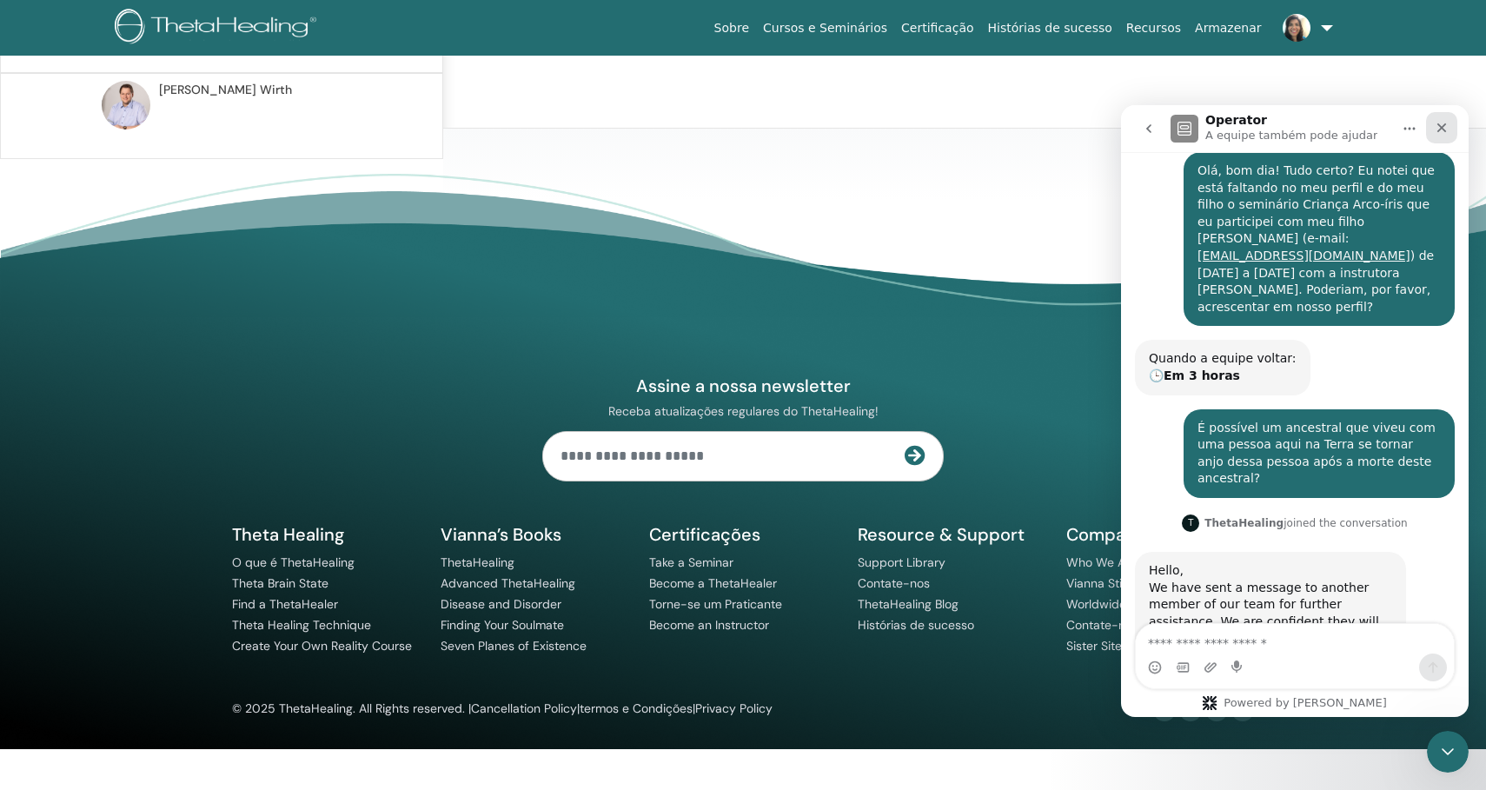
click at [1441, 131] on icon "Fechar" at bounding box center [1441, 128] width 14 height 14
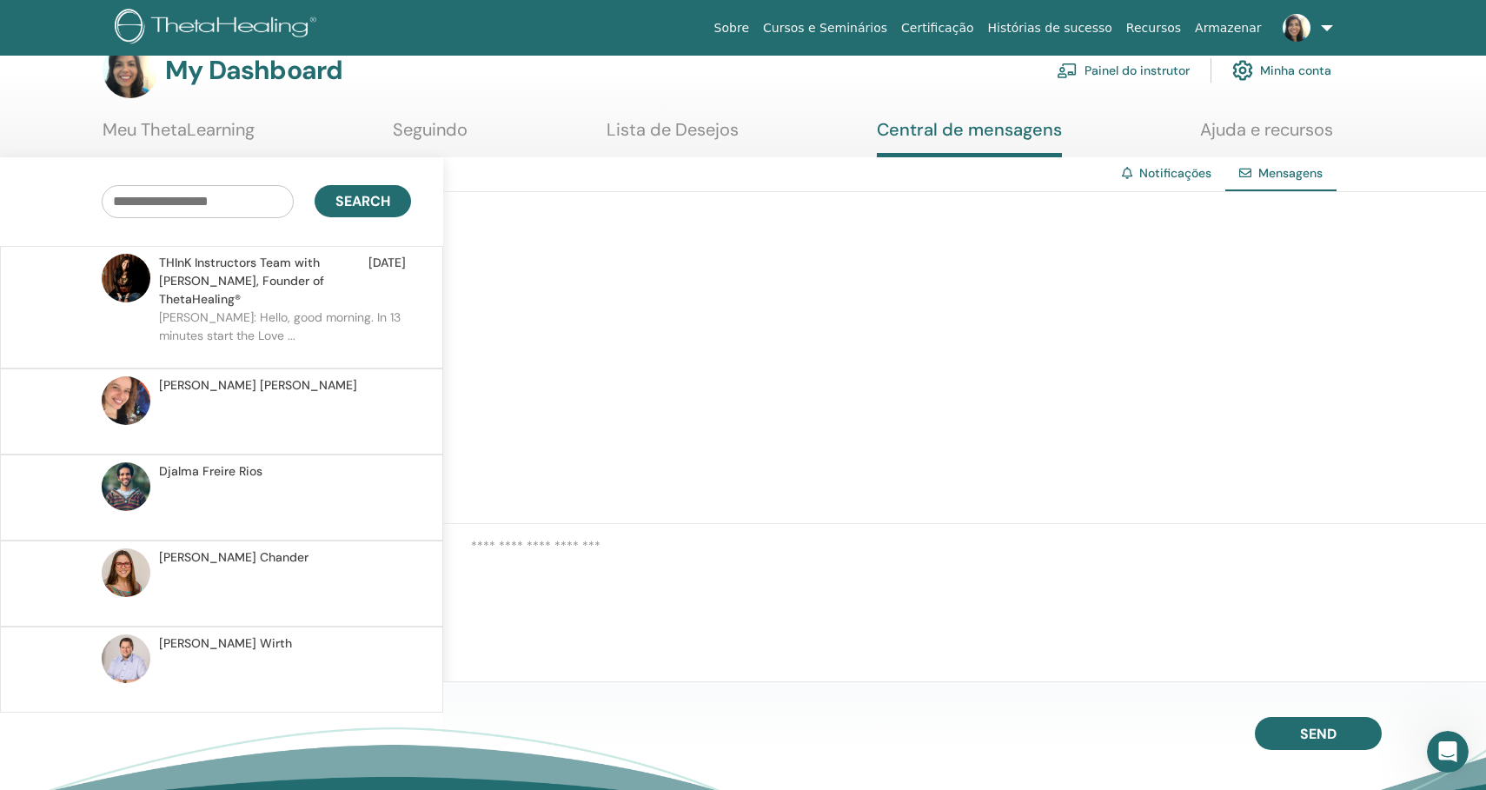
scroll to position [0, 0]
click at [312, 501] on p at bounding box center [285, 506] width 252 height 52
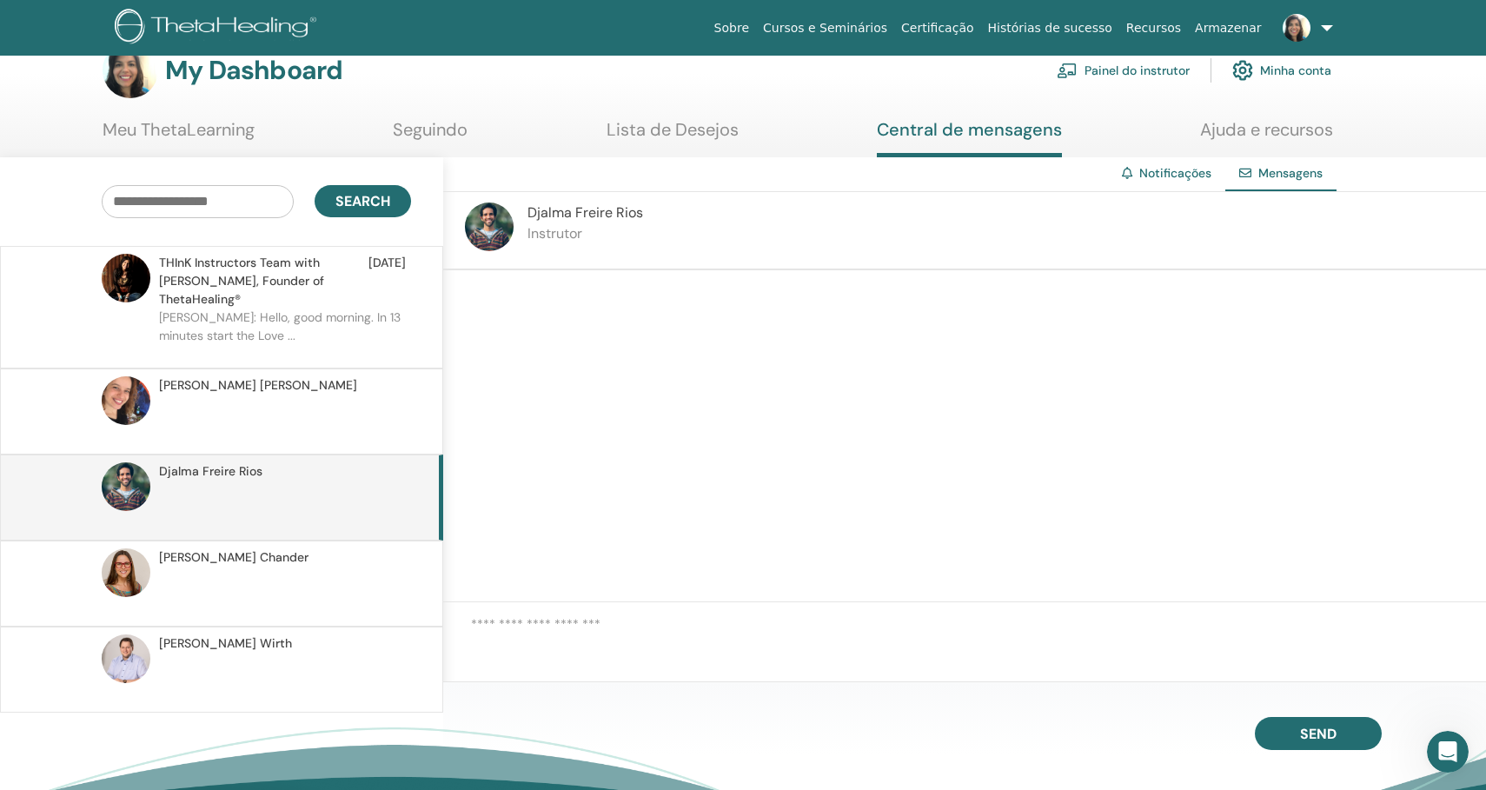
click at [242, 579] on p at bounding box center [285, 592] width 252 height 52
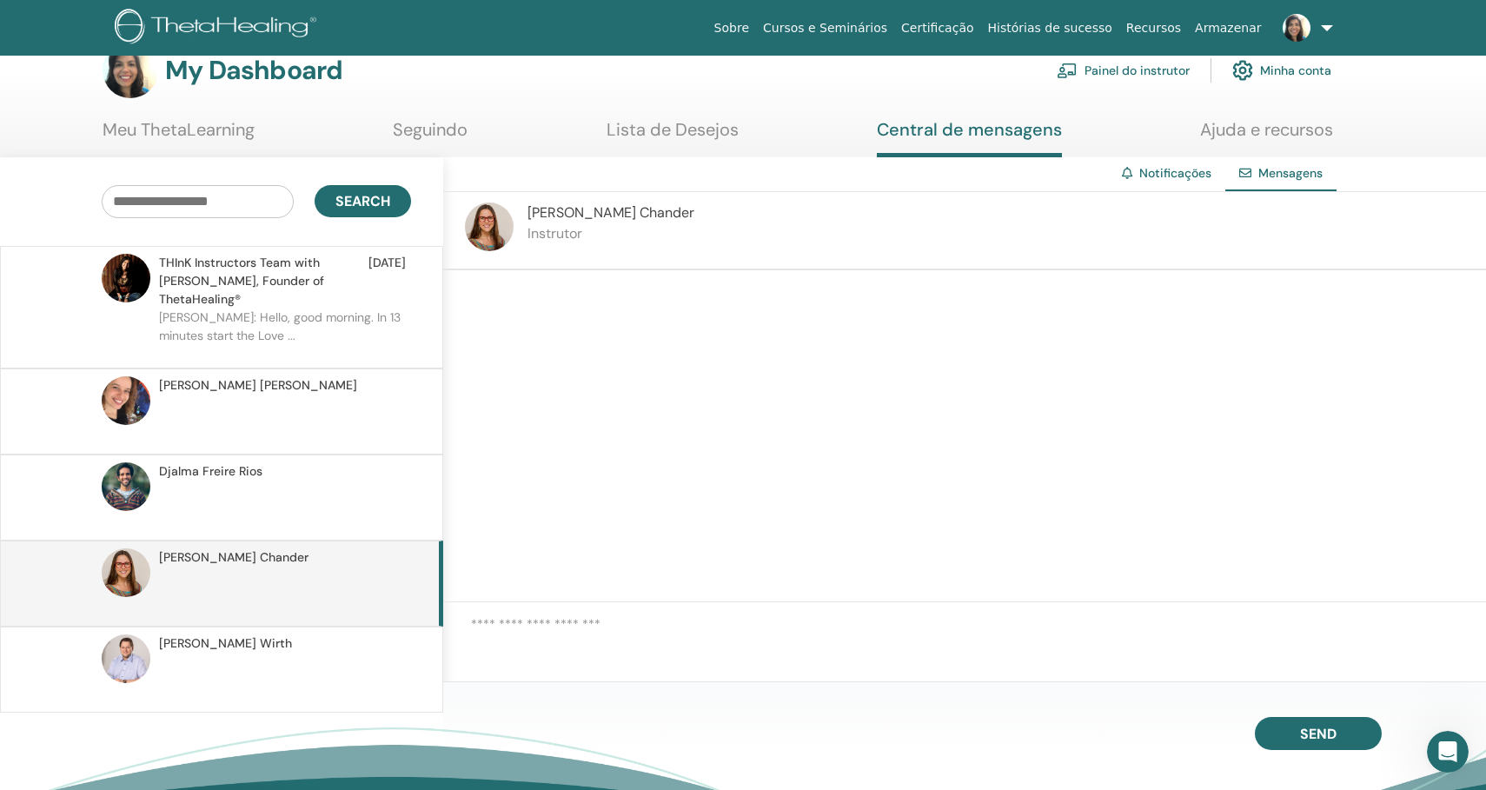
click at [195, 573] on p at bounding box center [285, 592] width 252 height 52
click at [584, 247] on div "[PERSON_NAME] Instrutor" at bounding box center [610, 230] width 167 height 56
click at [601, 254] on div "[PERSON_NAME] Instrutor" at bounding box center [610, 230] width 167 height 56
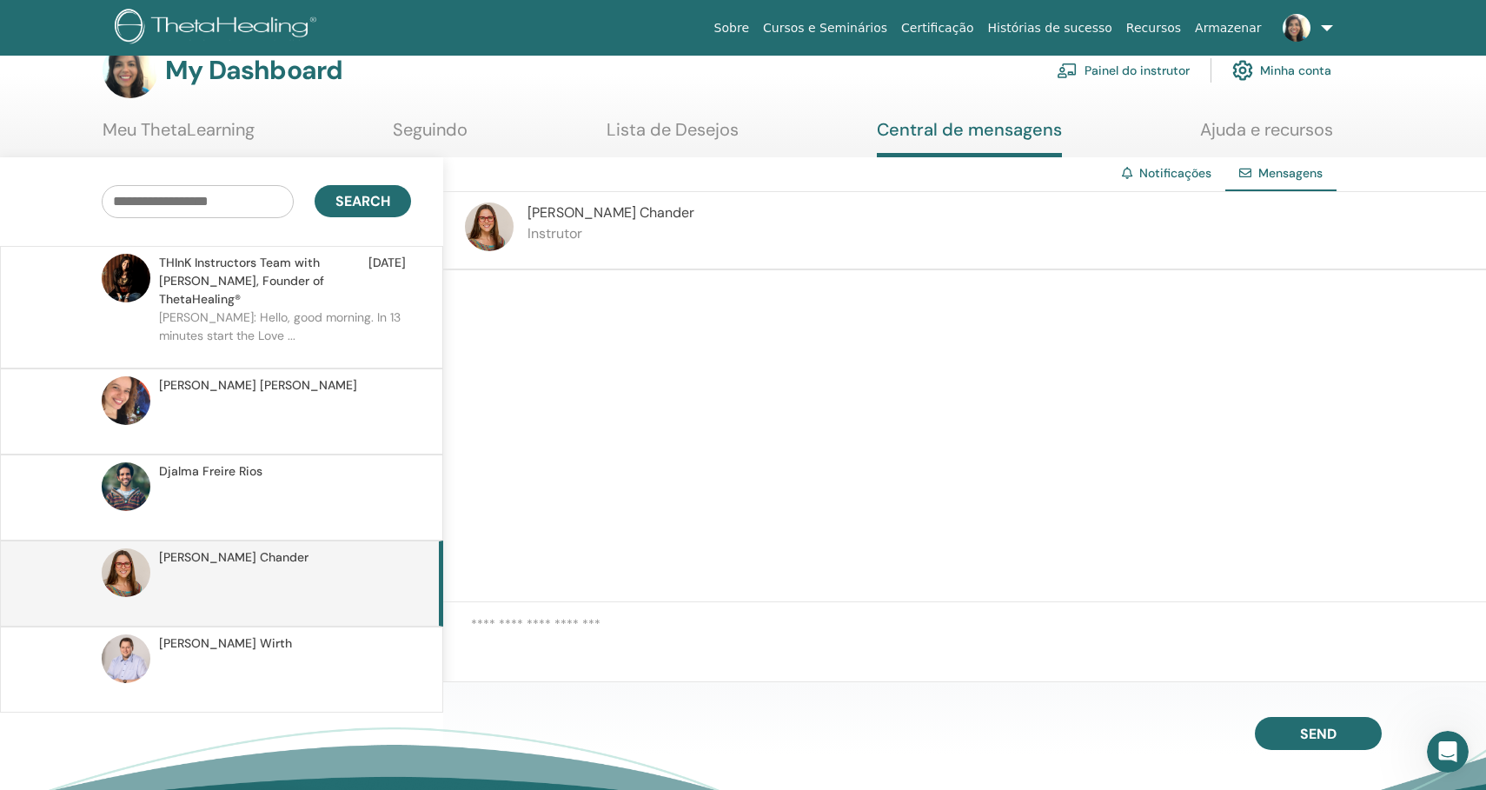
click at [441, 170] on div "Search" at bounding box center [221, 201] width 469 height 89
click at [433, 162] on div "Search" at bounding box center [221, 201] width 469 height 89
click at [341, 368] on div "[PERSON_NAME]" at bounding box center [221, 411] width 443 height 86
